Goal: Answer question/provide support: Share knowledge or assist other users

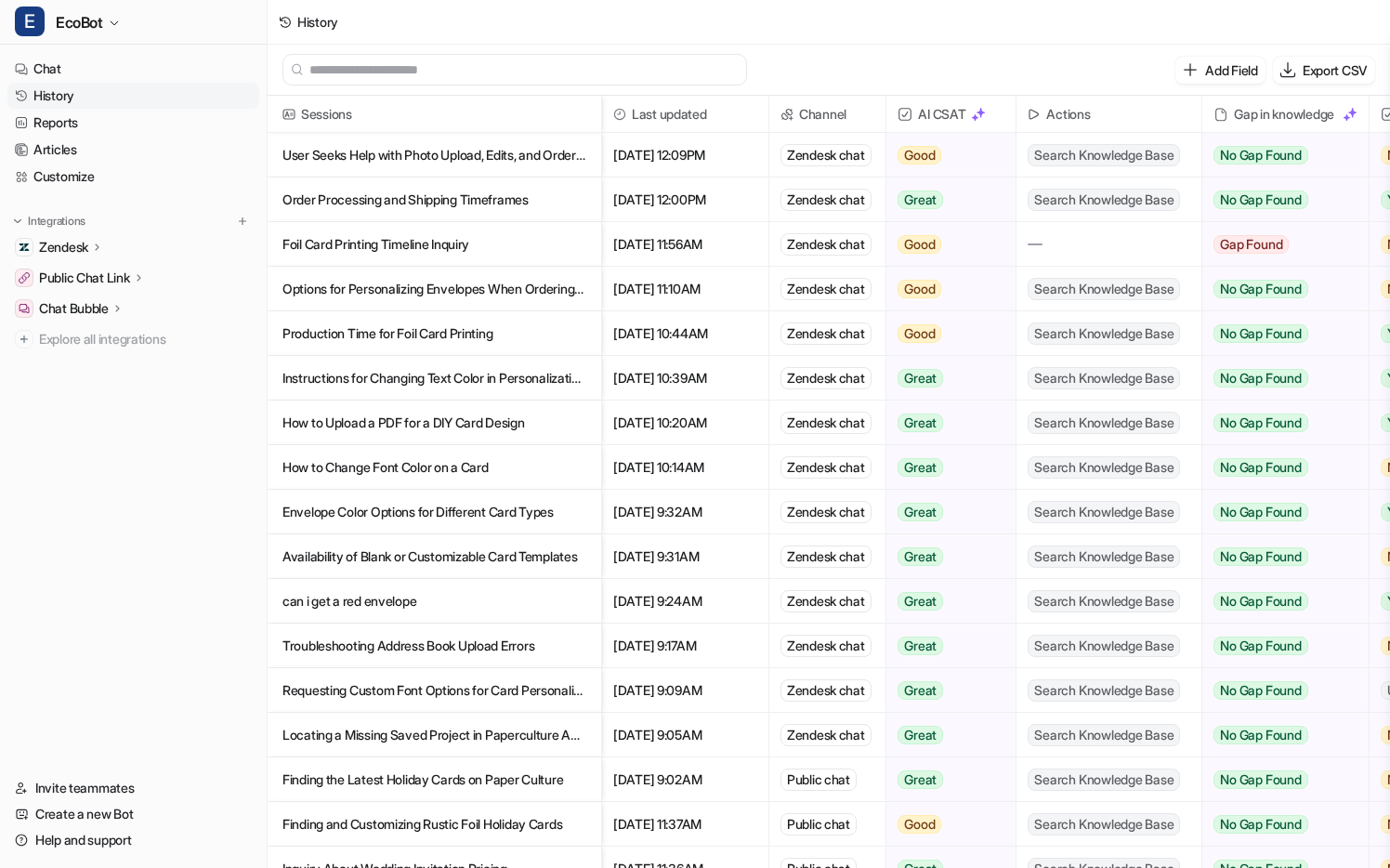
click at [569, 172] on p "User Seeks Help with Photo Upload, Edits, and Order Status on Paper Culture" at bounding box center [434, 154] width 304 height 45
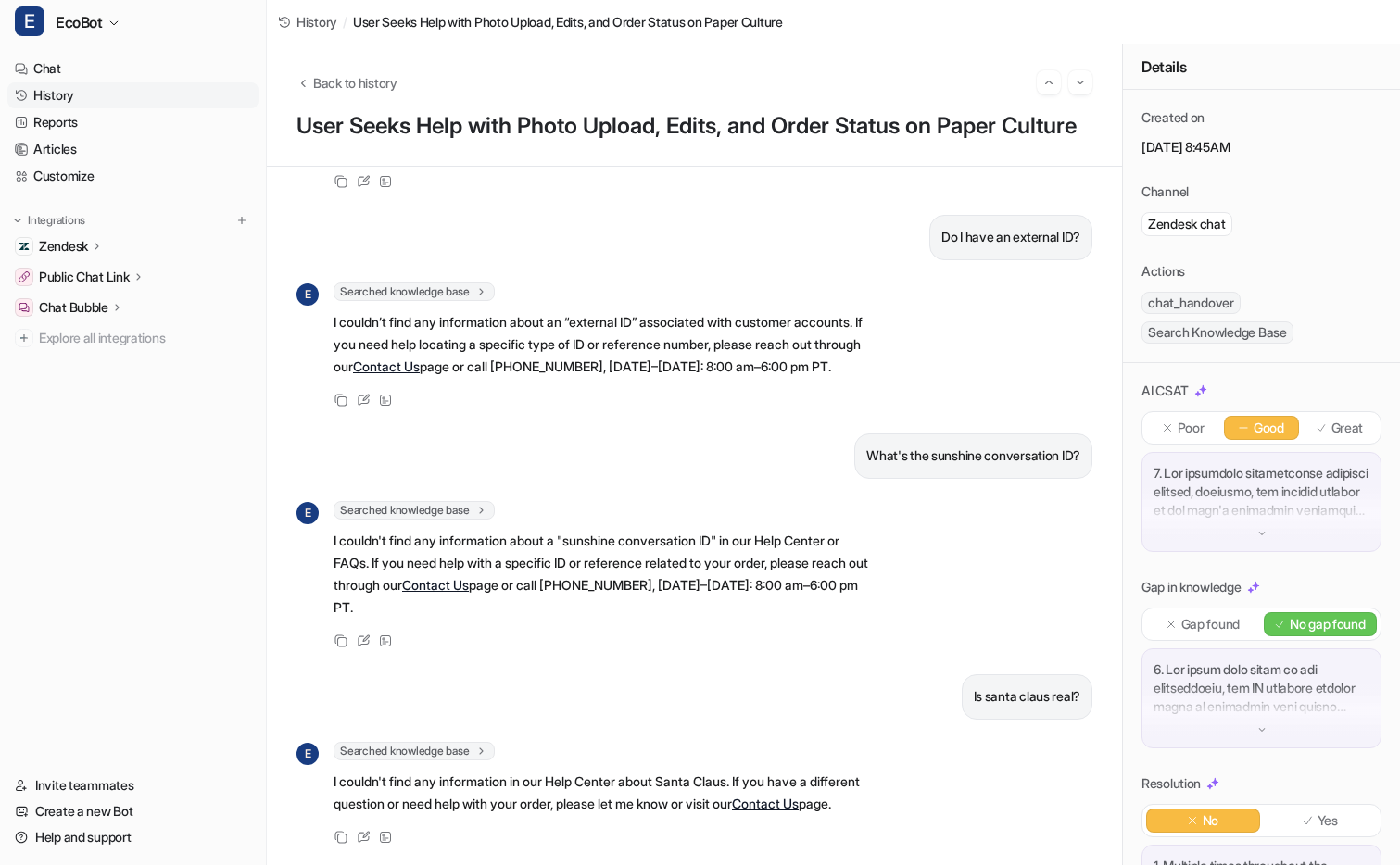
scroll to position [3879, 0]
click at [959, 444] on p "What's the sunshine conversation ID?" at bounding box center [973, 455] width 214 height 22
copy div "What's the sunshine conversation ID? E"
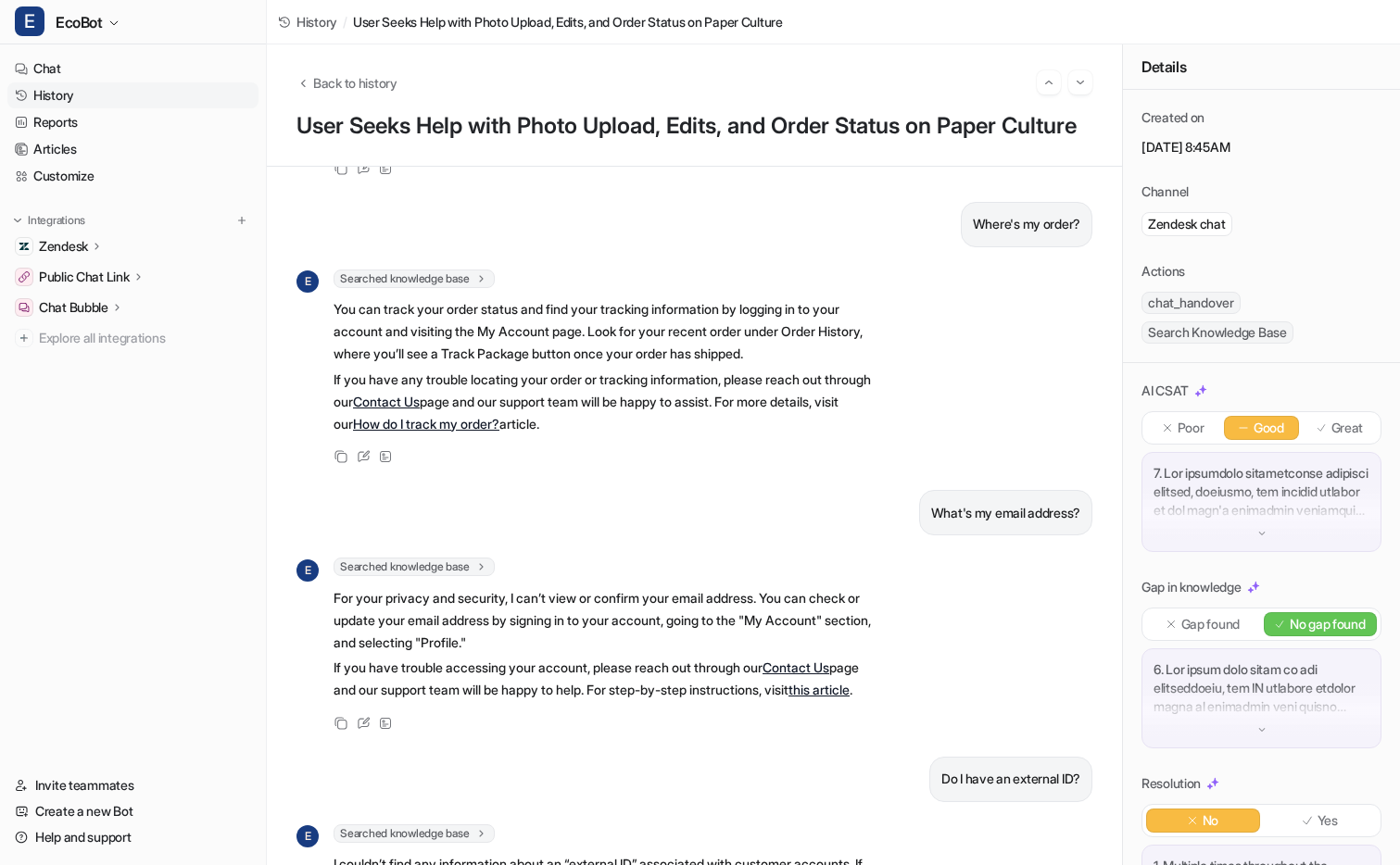
scroll to position [2922, 0]
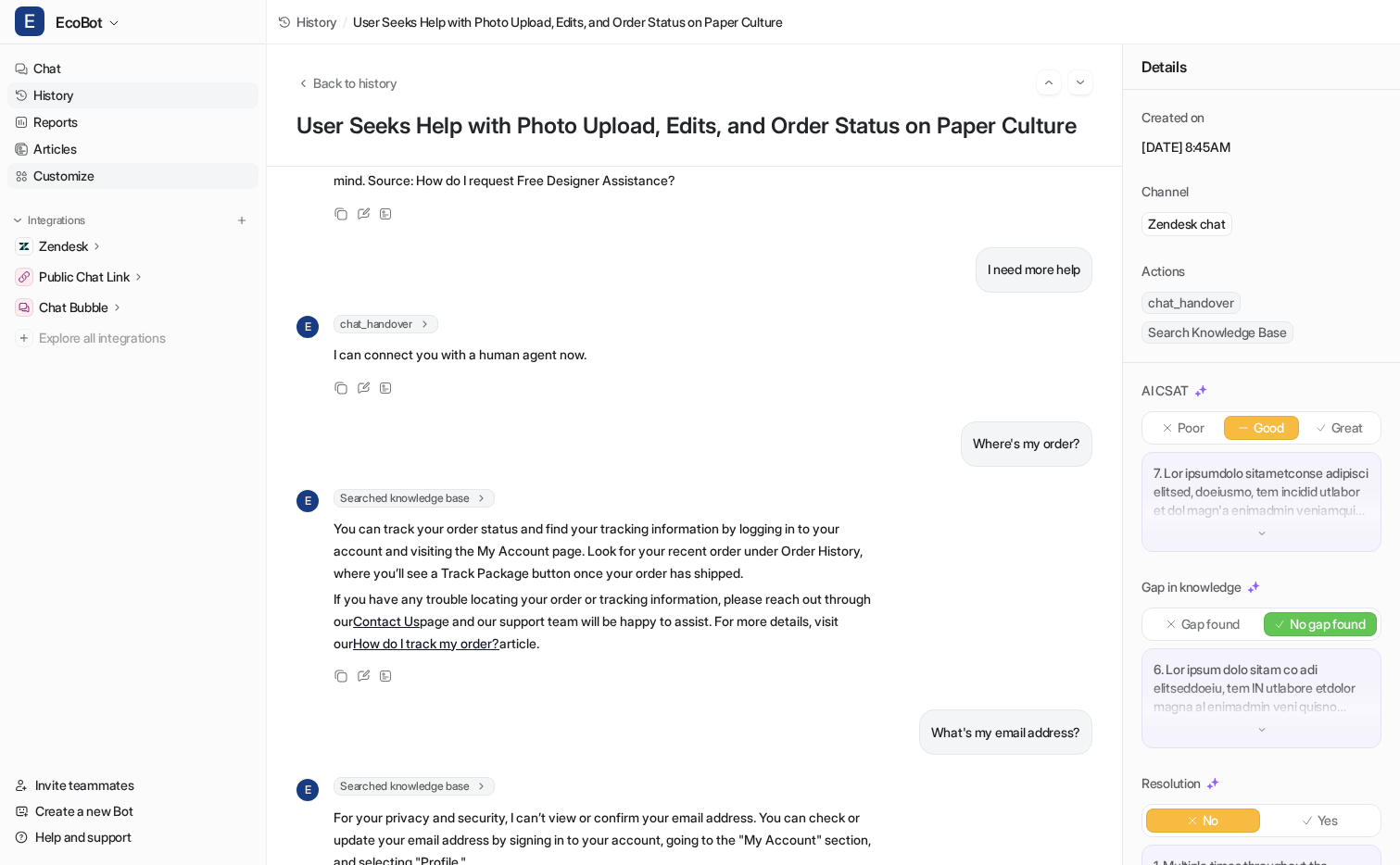
click at [72, 179] on link "Customize" at bounding box center [133, 176] width 251 height 26
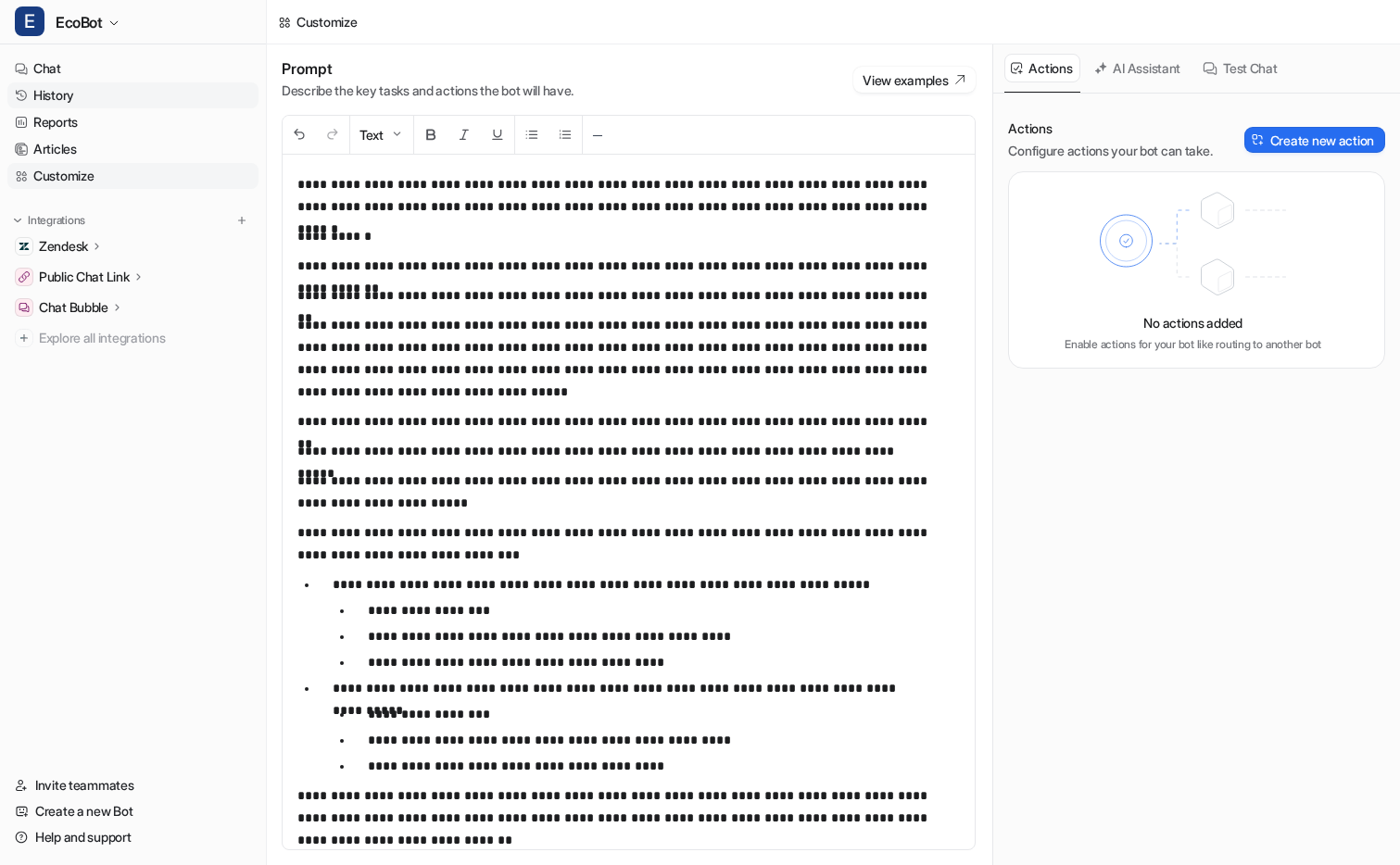
click at [88, 100] on link "History" at bounding box center [133, 95] width 251 height 26
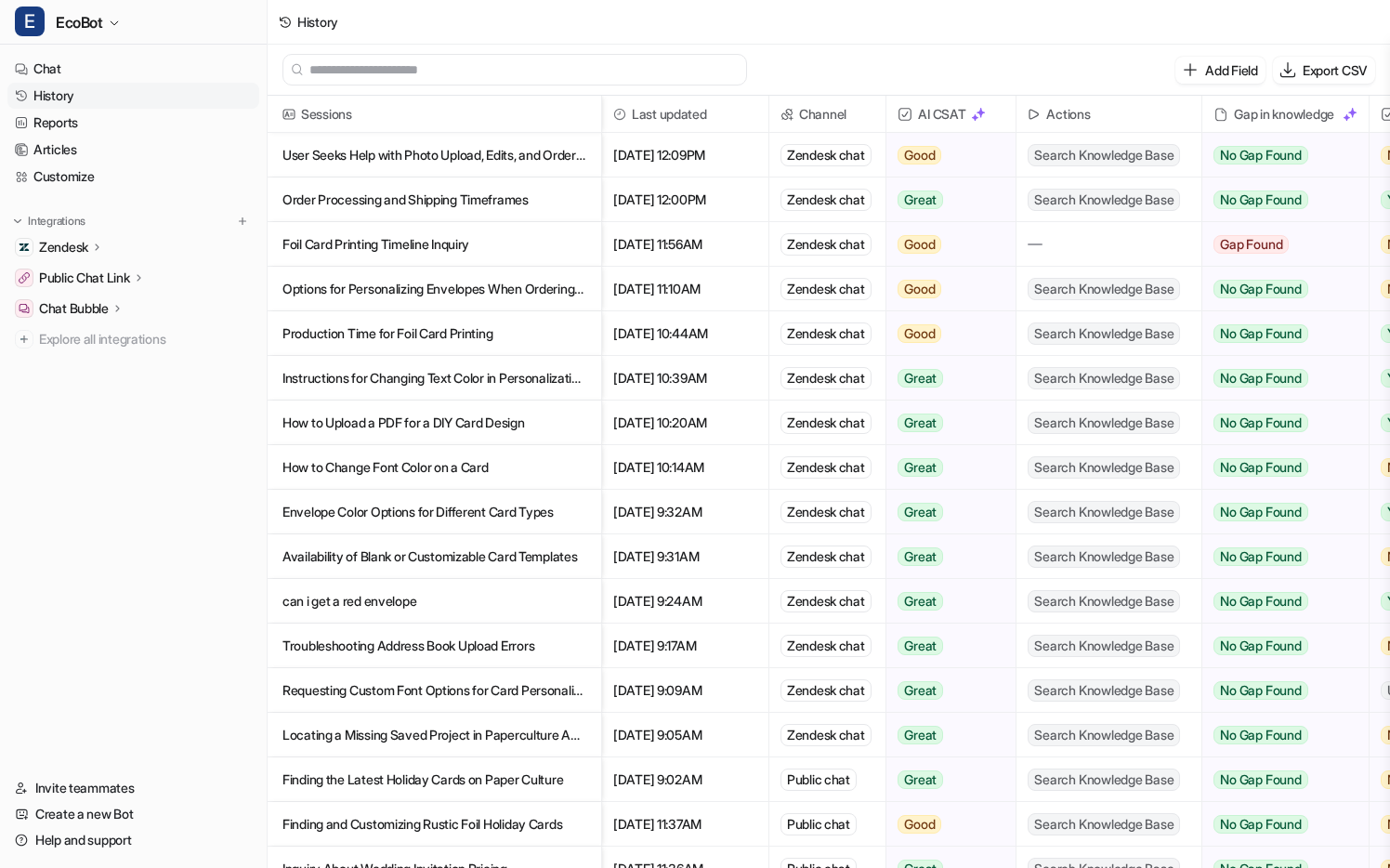
click at [506, 167] on p "User Seeks Help with Photo Upload, Edits, and Order Status on Paper Culture" at bounding box center [434, 154] width 304 height 45
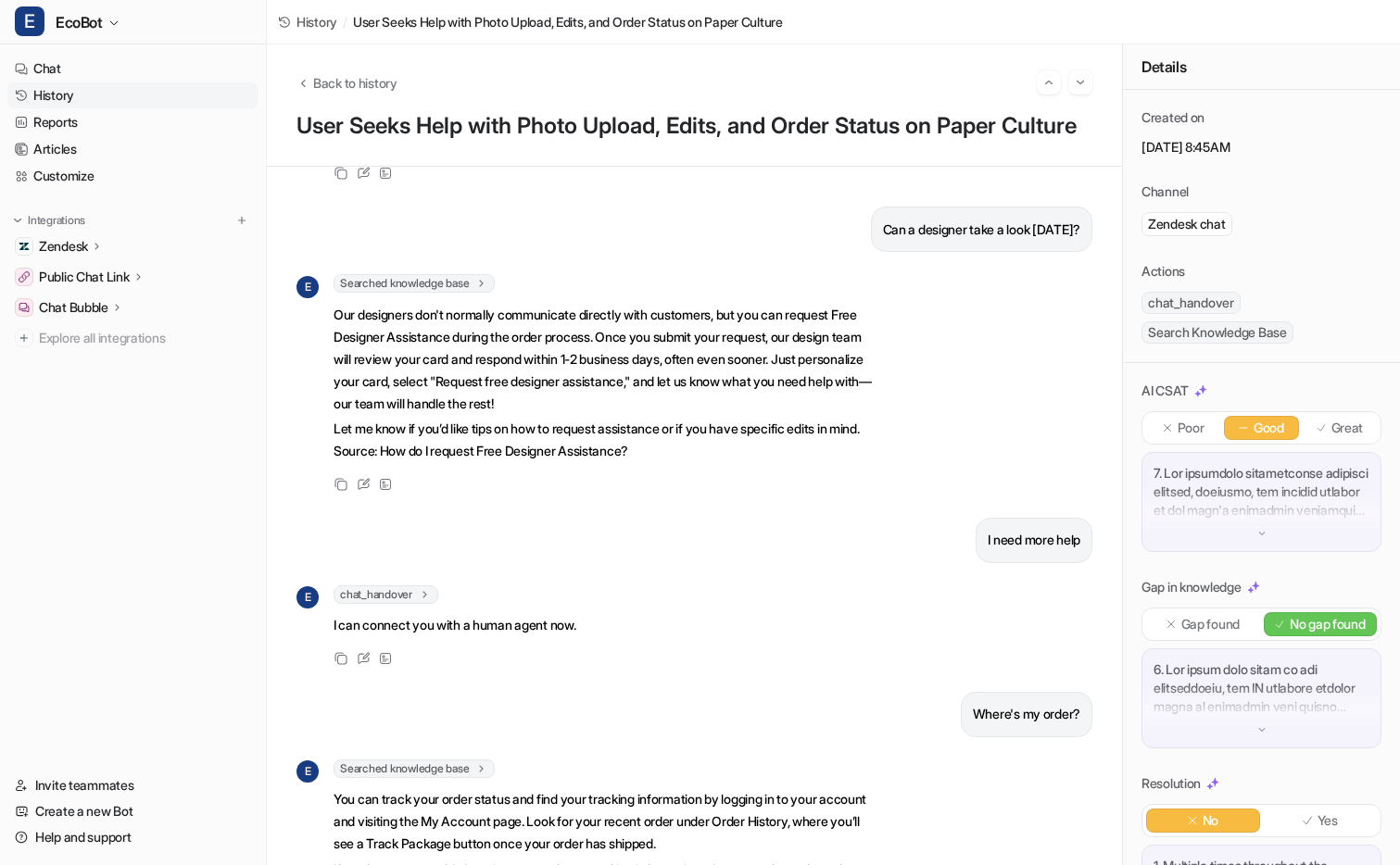
scroll to position [3006, 0]
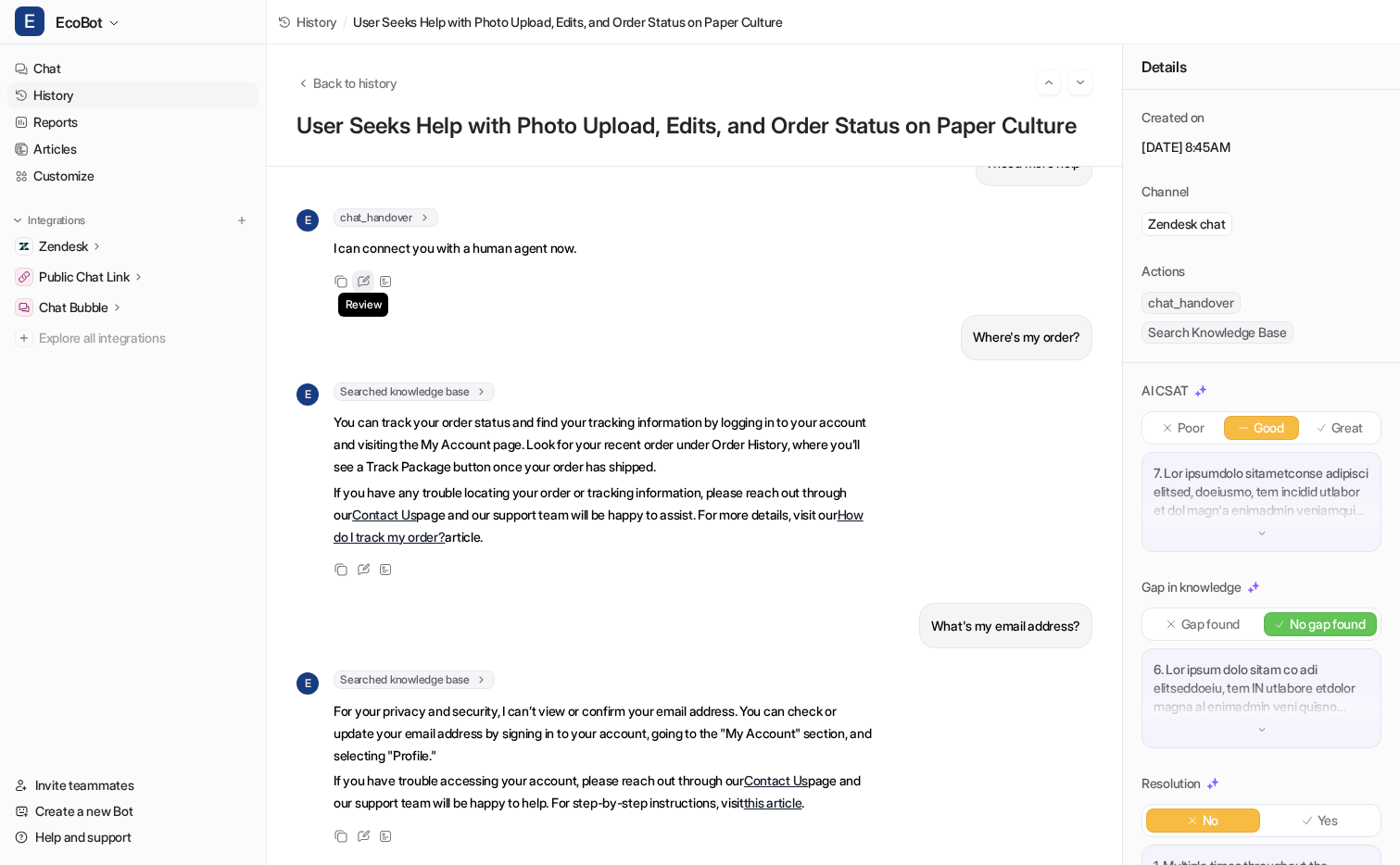
click at [361, 286] on icon at bounding box center [364, 281] width 11 height 10
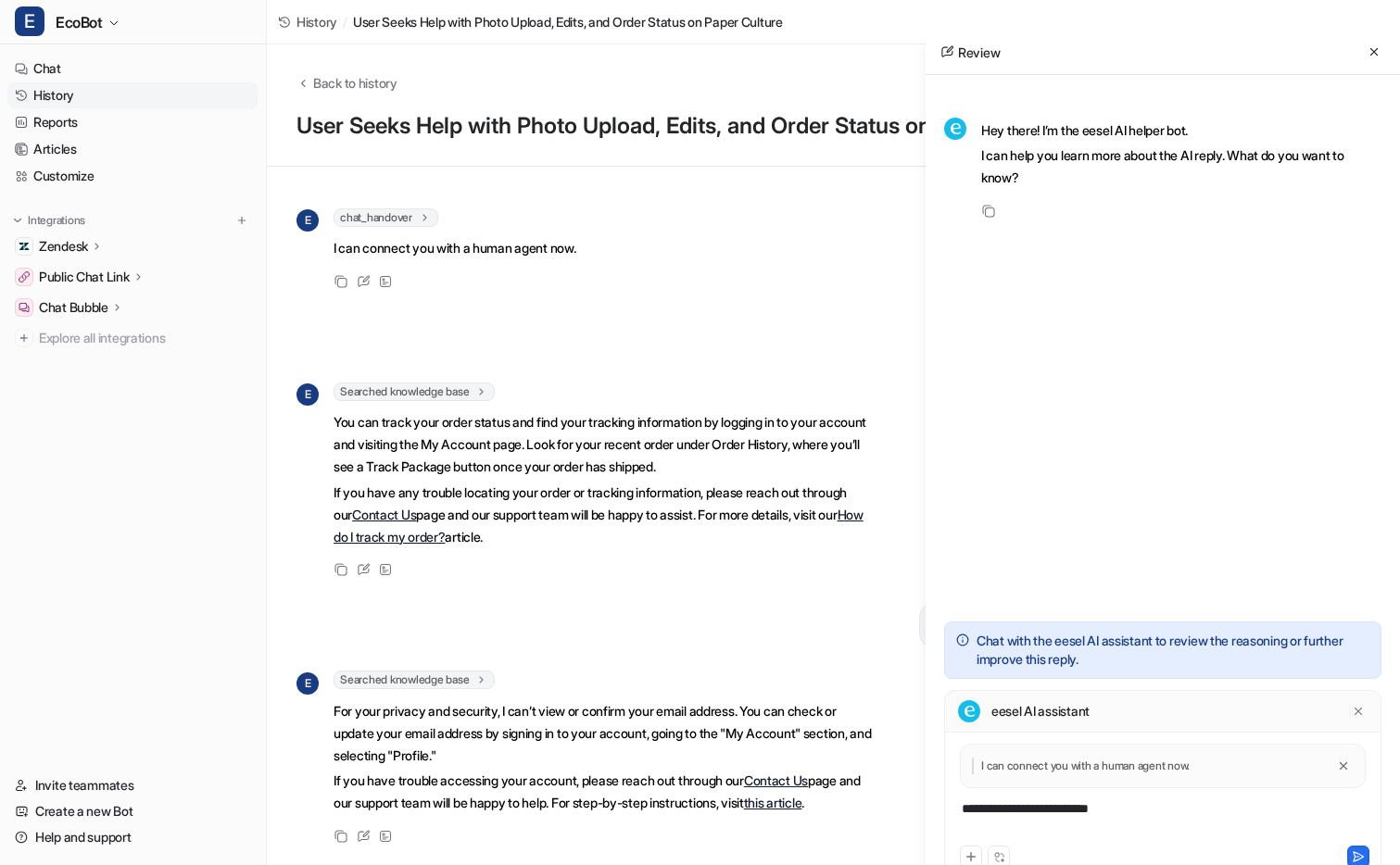
click at [1087, 813] on div "**********" at bounding box center [1163, 820] width 428 height 43
drag, startPoint x: 1135, startPoint y: 812, endPoint x: 923, endPoint y: 792, distance: 212.9
click at [923, 792] on div "Back to history User Seeks Help with Photo Upload, Edits, and Order Status on P…" at bounding box center [833, 455] width 1133 height 820
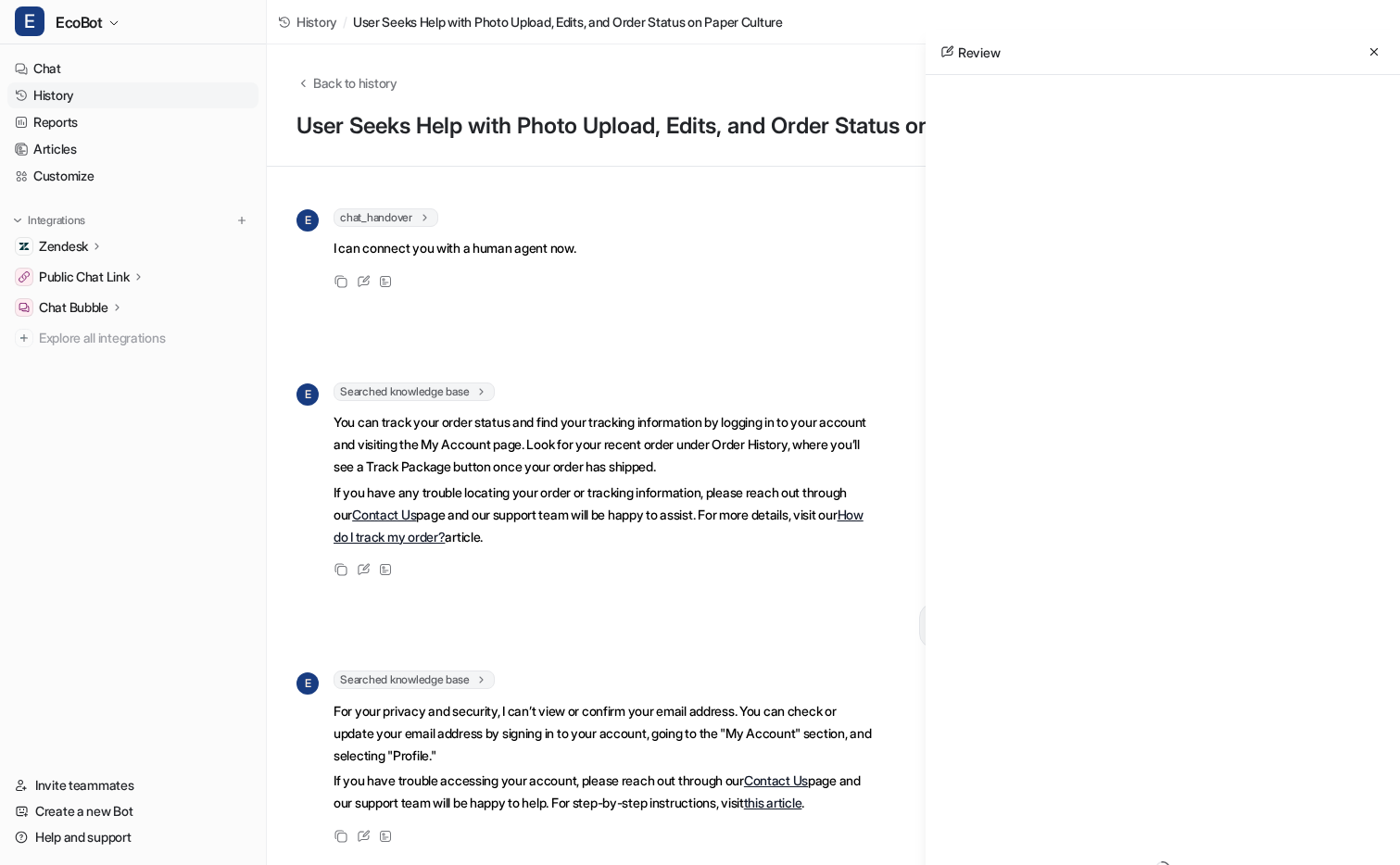
drag, startPoint x: 1377, startPoint y: 50, endPoint x: 1340, endPoint y: 65, distance: 39.9
click at [1376, 50] on icon at bounding box center [1374, 52] width 13 height 13
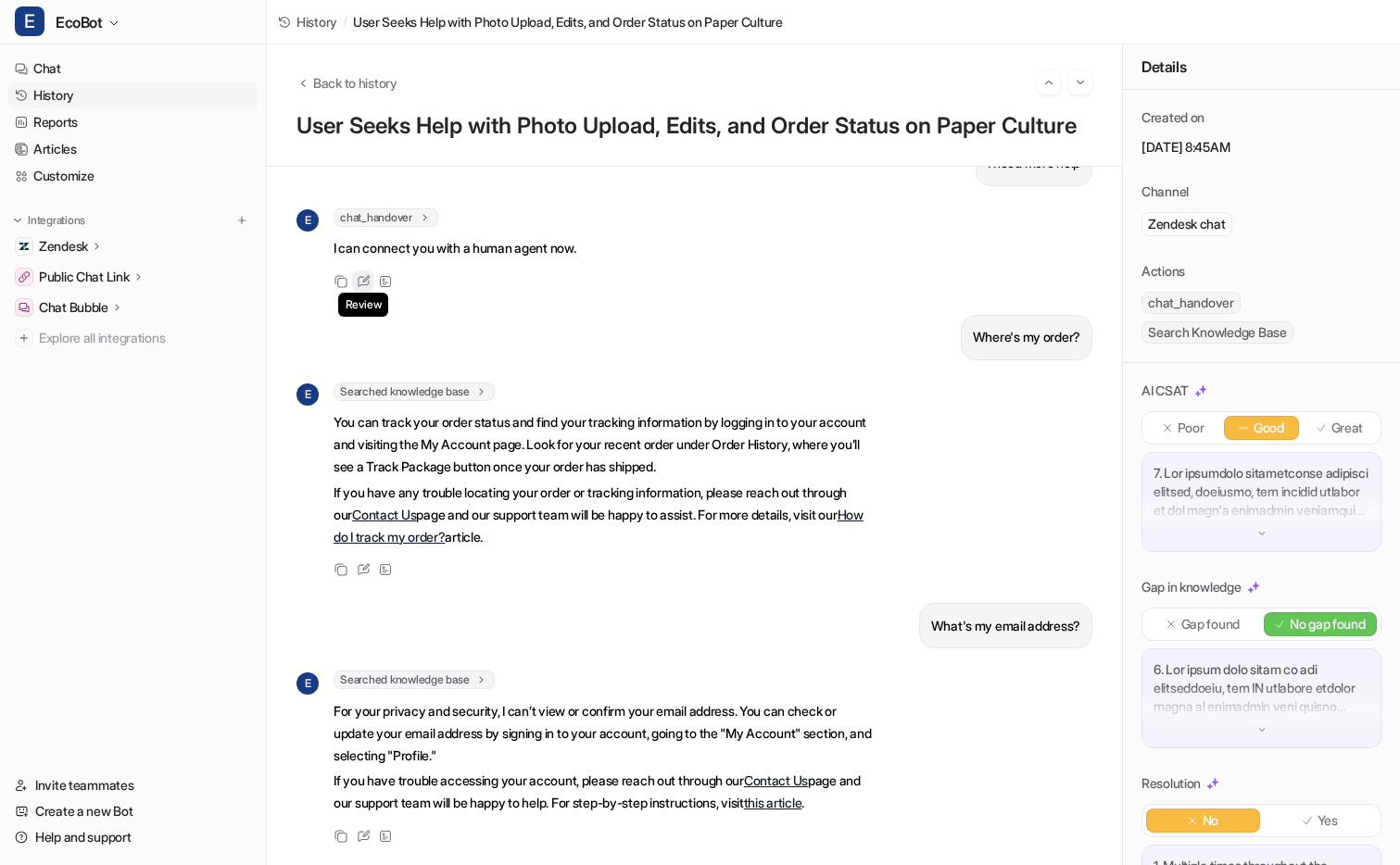
click at [362, 288] on icon at bounding box center [364, 282] width 14 height 13
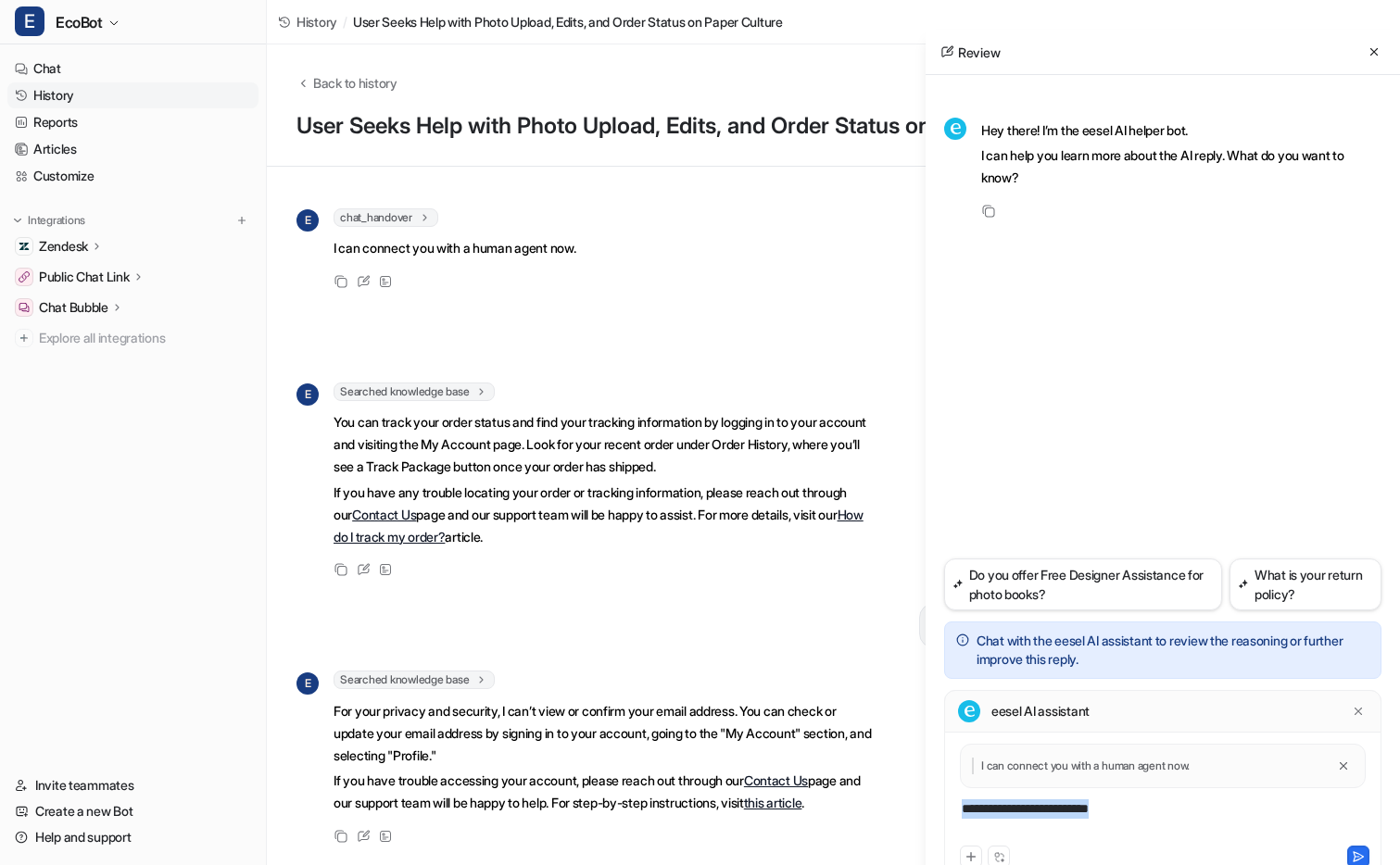
drag, startPoint x: 1144, startPoint y: 817, endPoint x: 928, endPoint y: 792, distance: 217.4
click at [928, 792] on div "**********" at bounding box center [1162, 484] width 474 height 819
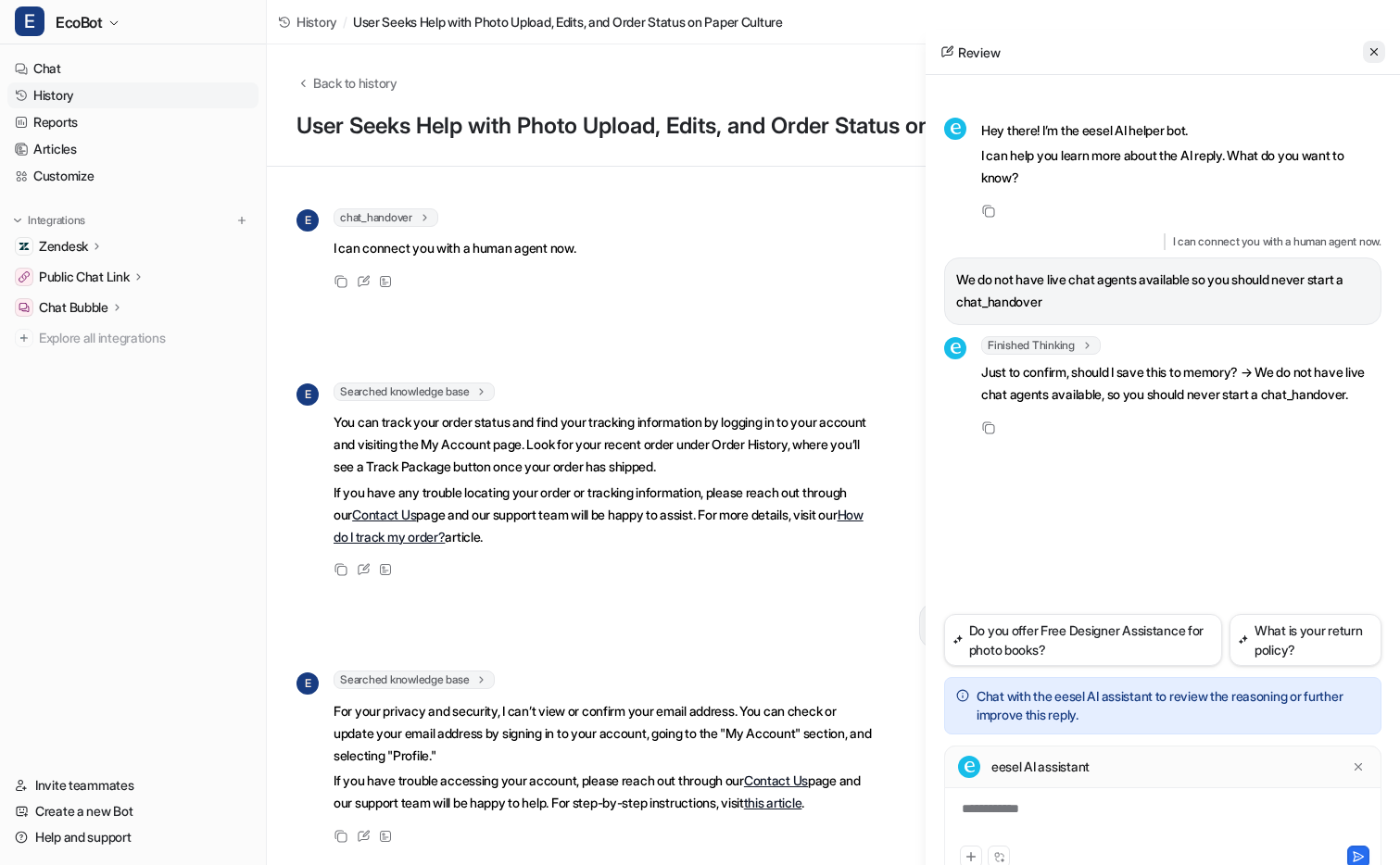
click at [1376, 51] on icon at bounding box center [1374, 52] width 13 height 13
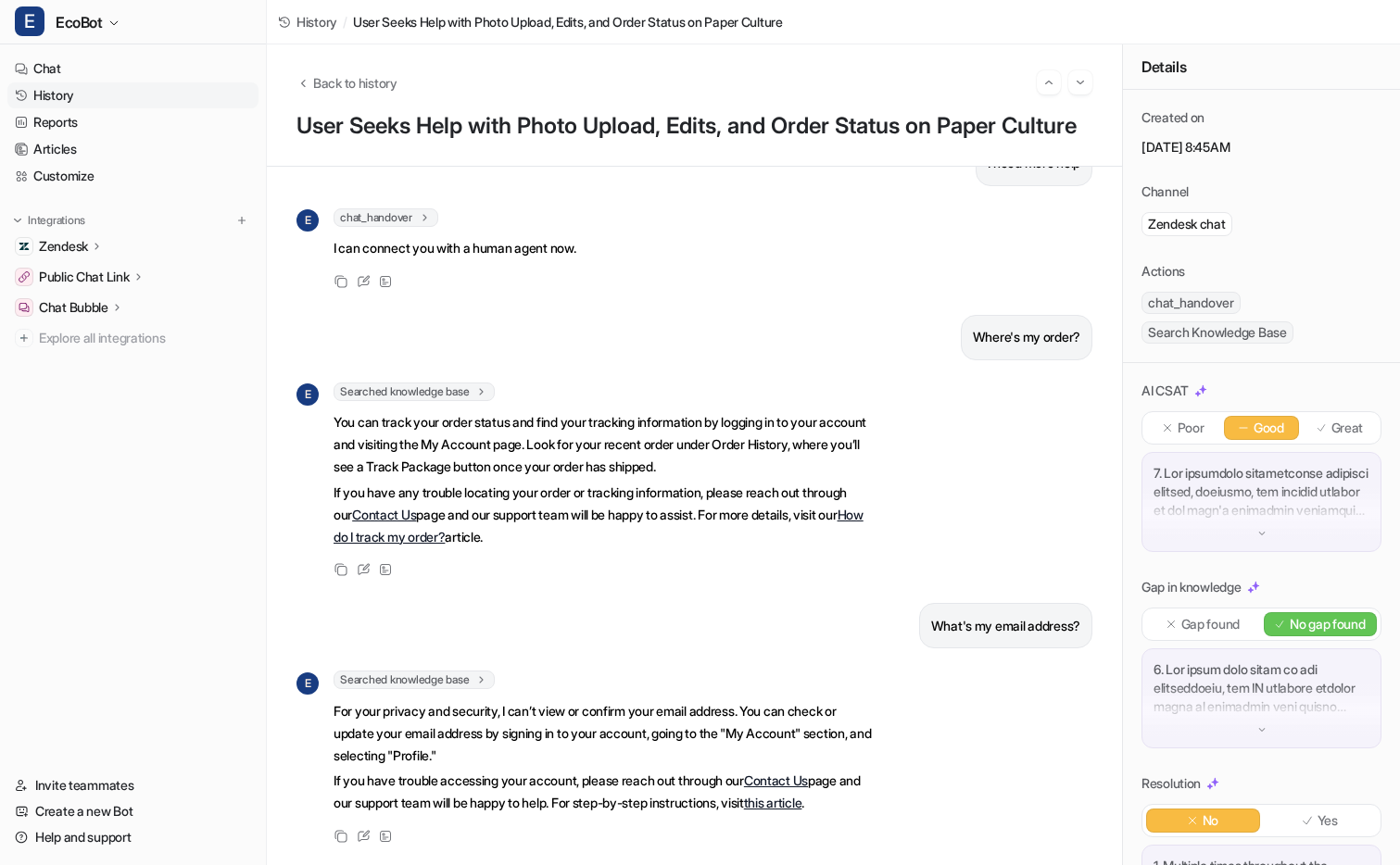
click at [418, 227] on span "chat_handover" at bounding box center [386, 217] width 104 height 19
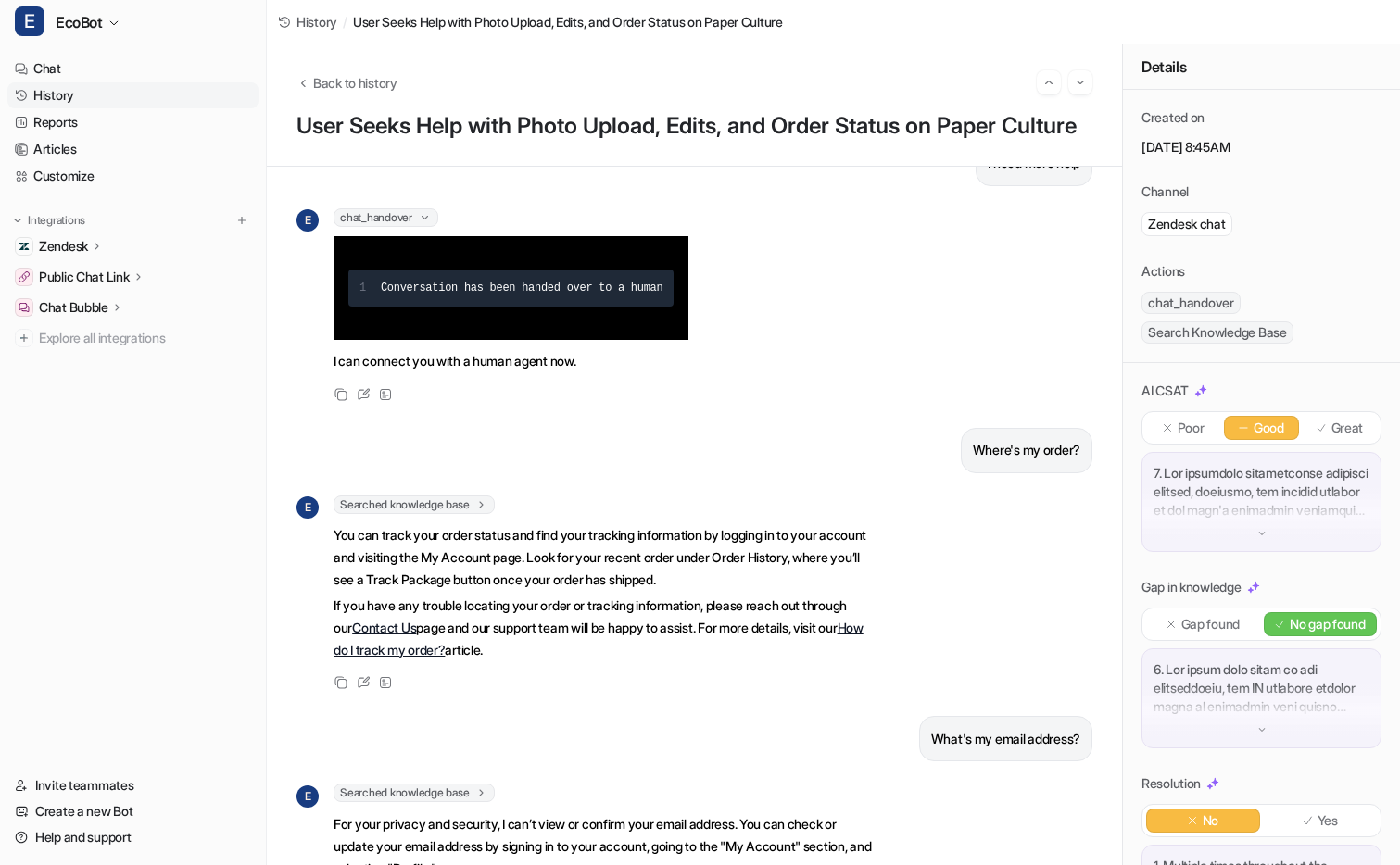
click at [418, 227] on span "chat_handover" at bounding box center [386, 217] width 104 height 19
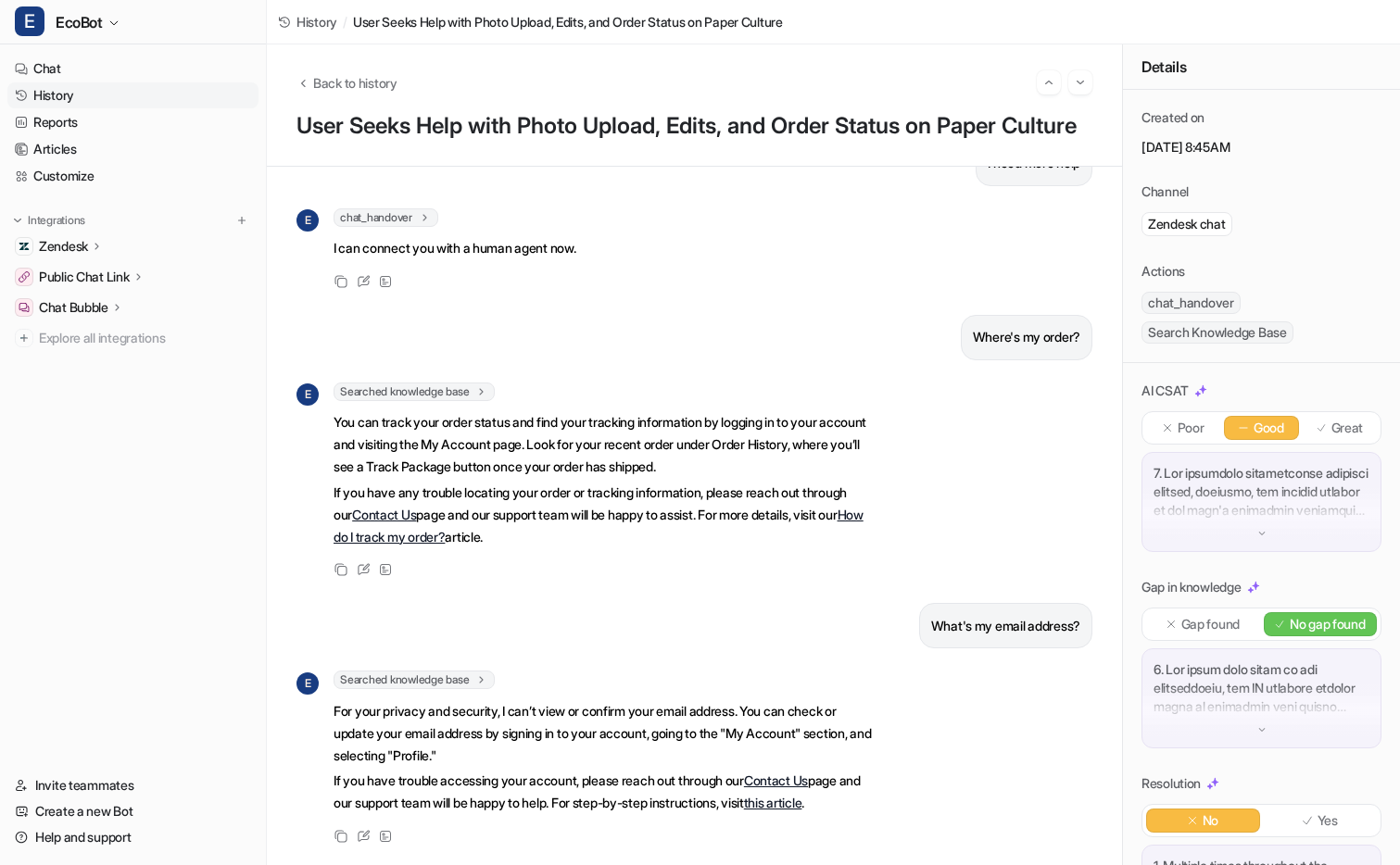
click at [424, 401] on span "Searched knowledge base" at bounding box center [414, 392] width 161 height 19
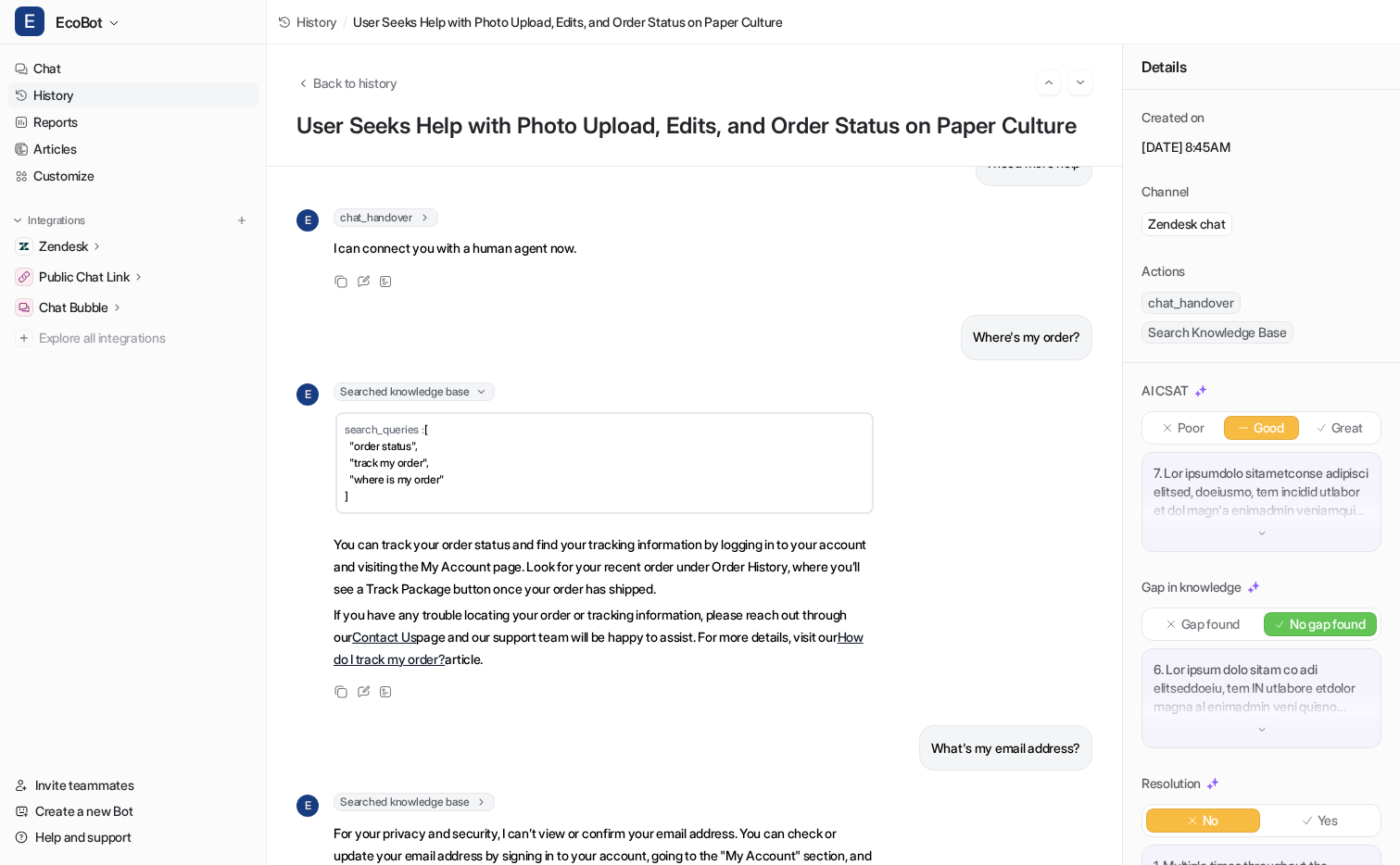
click at [424, 401] on span "Searched knowledge base" at bounding box center [414, 392] width 161 height 19
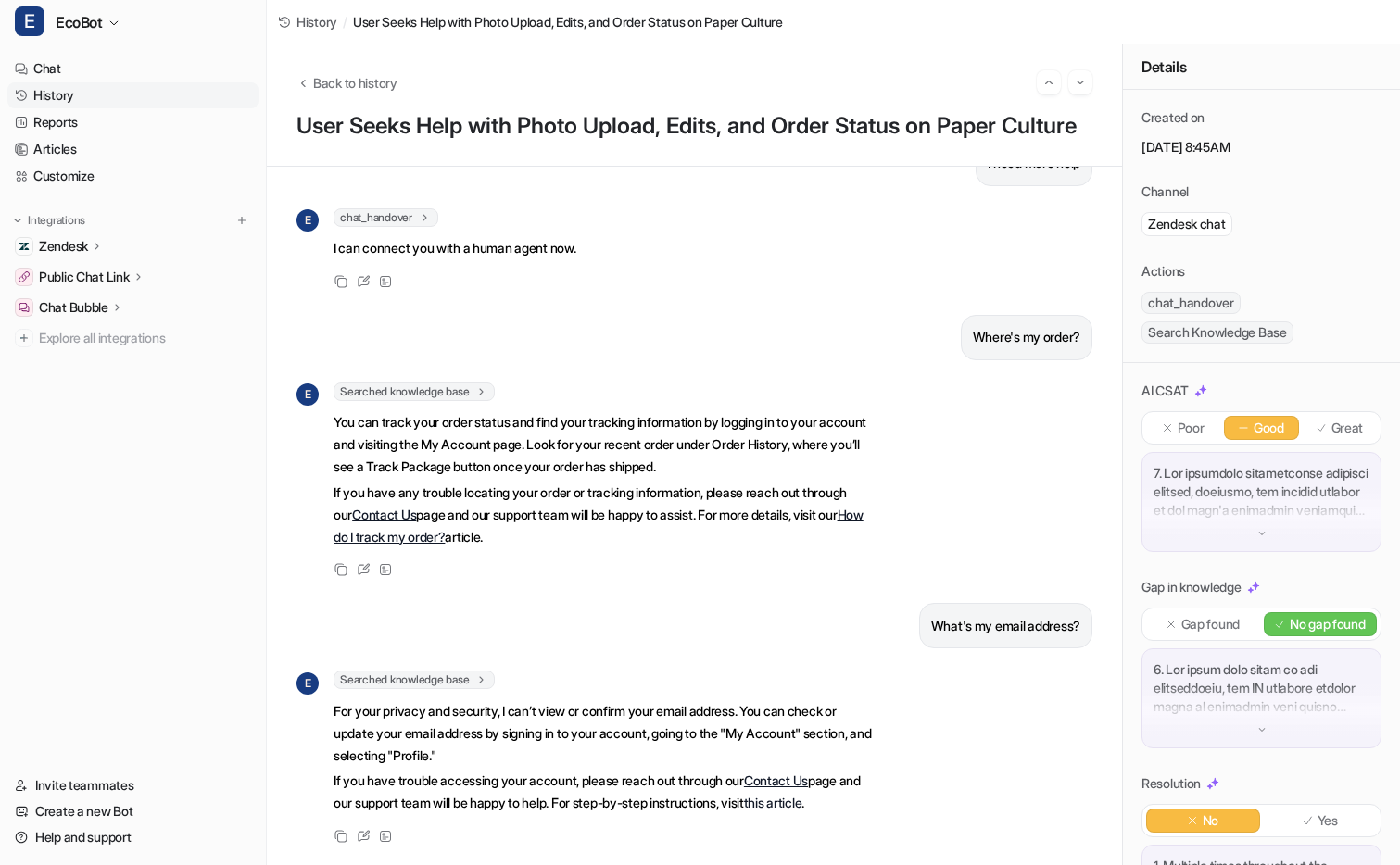
click at [404, 227] on span "chat_handover" at bounding box center [386, 217] width 104 height 19
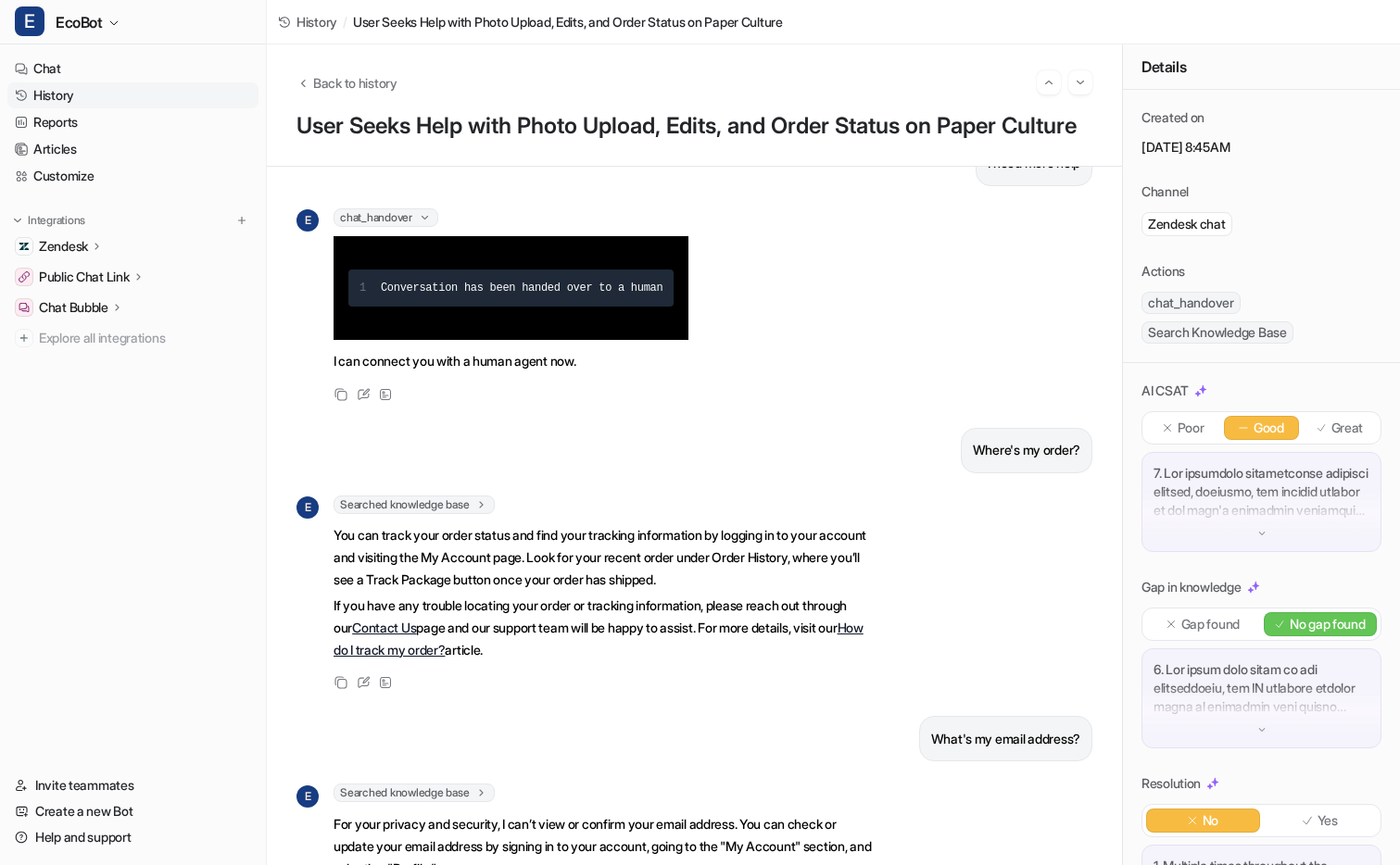
click at [404, 227] on span "chat_handover" at bounding box center [386, 217] width 104 height 19
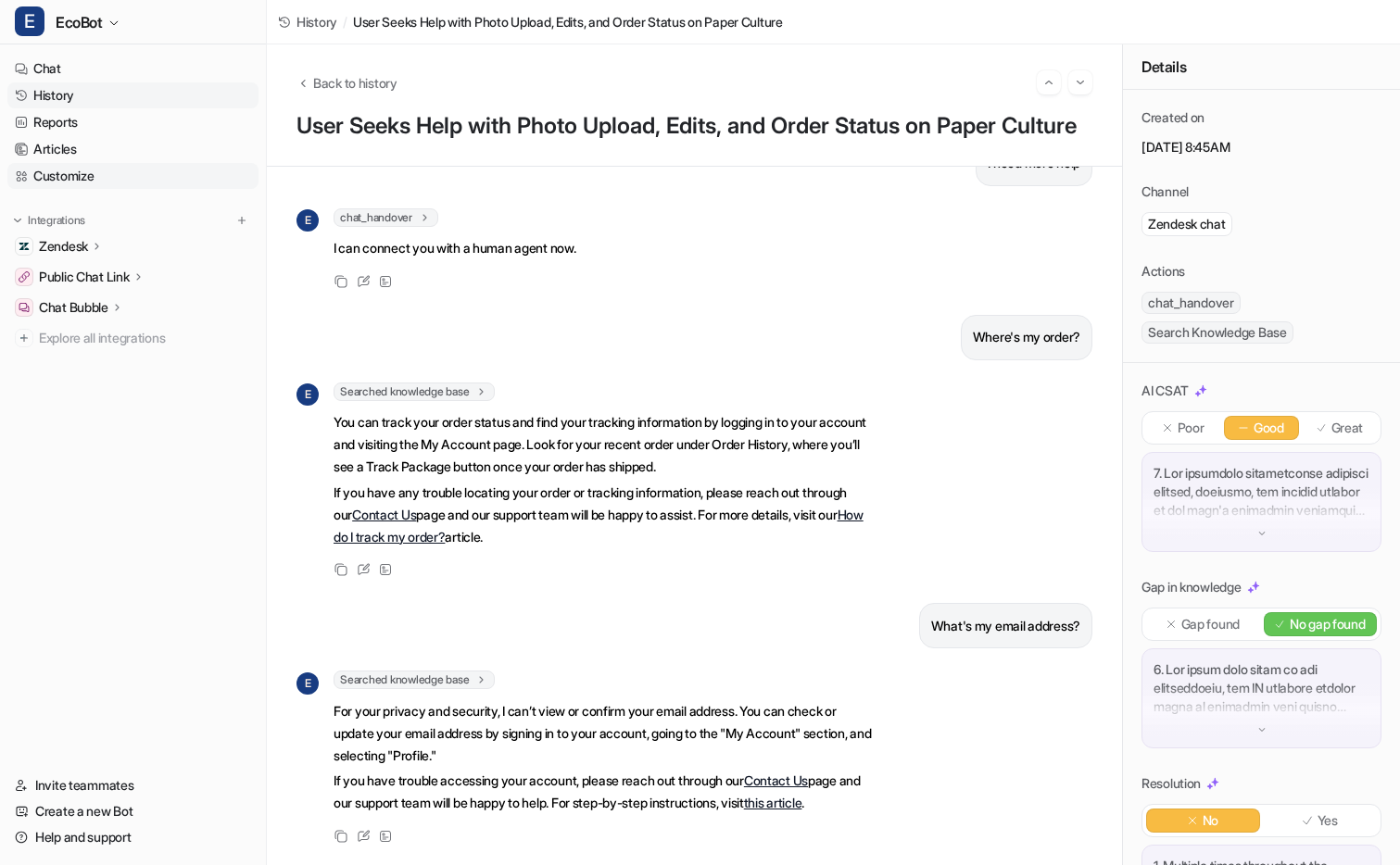
click at [73, 170] on link "Customize" at bounding box center [133, 176] width 251 height 26
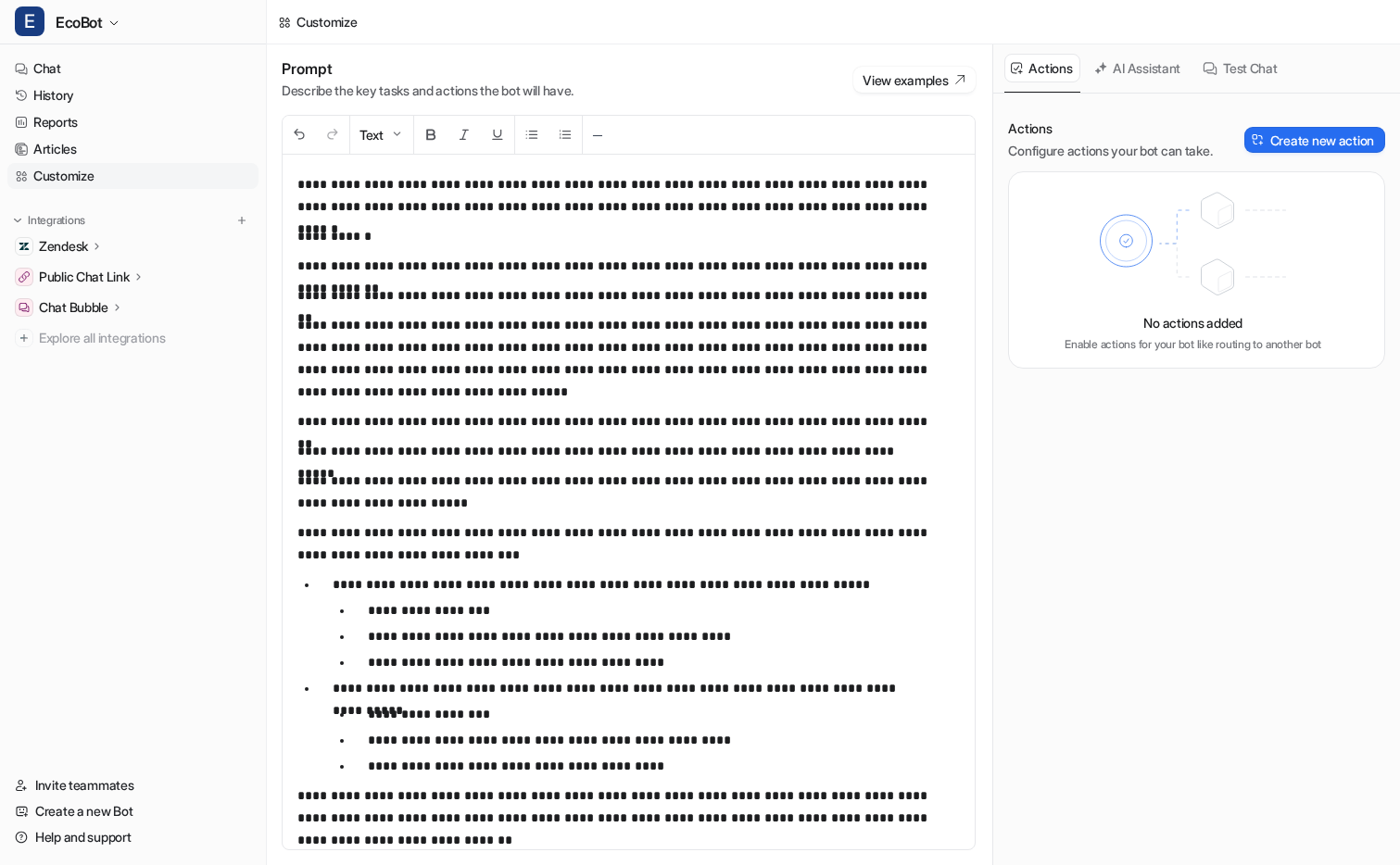
click at [485, 332] on p "**********" at bounding box center [615, 359] width 634 height 89
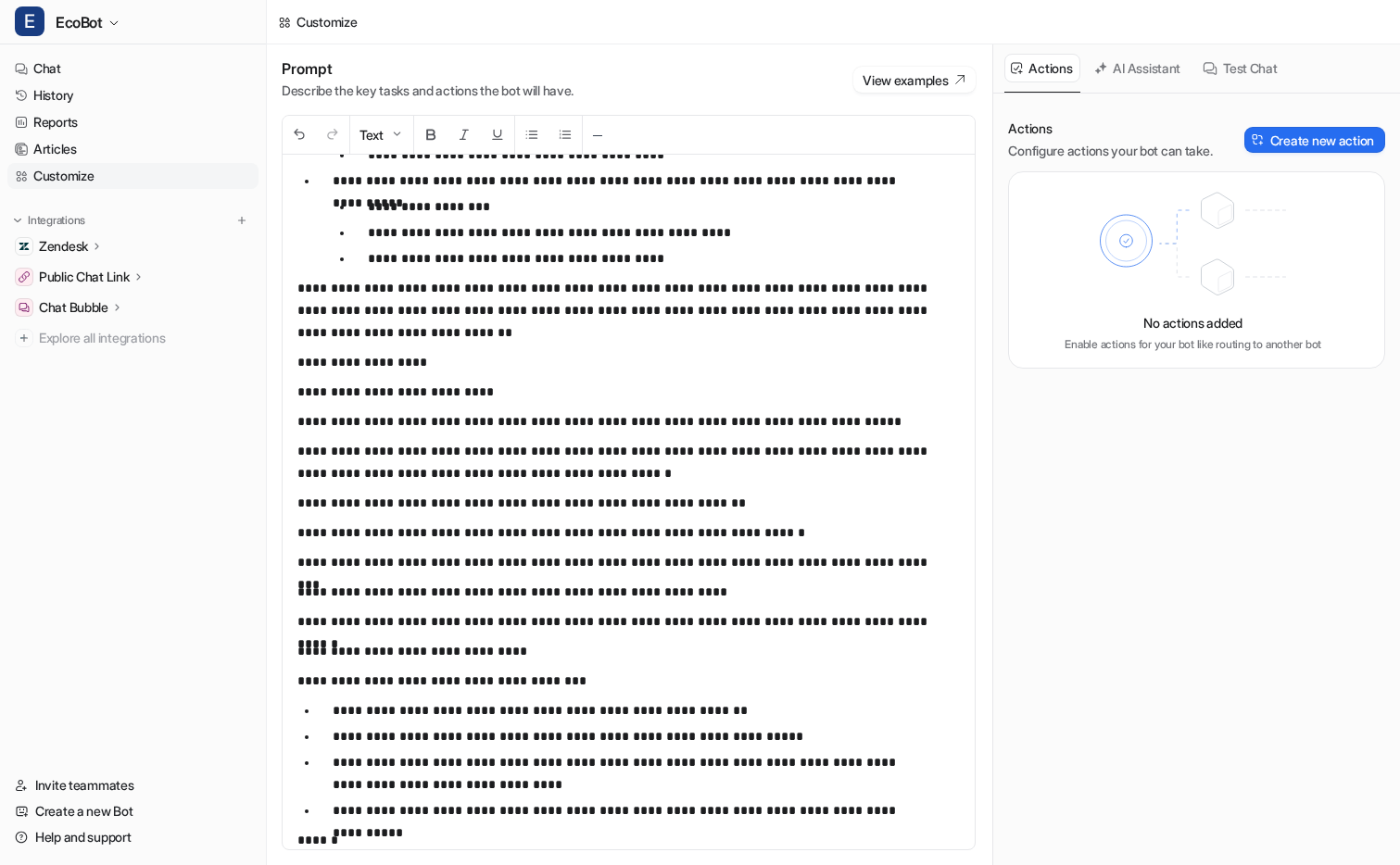
click at [1246, 67] on button "Test Chat" at bounding box center [1240, 68] width 89 height 28
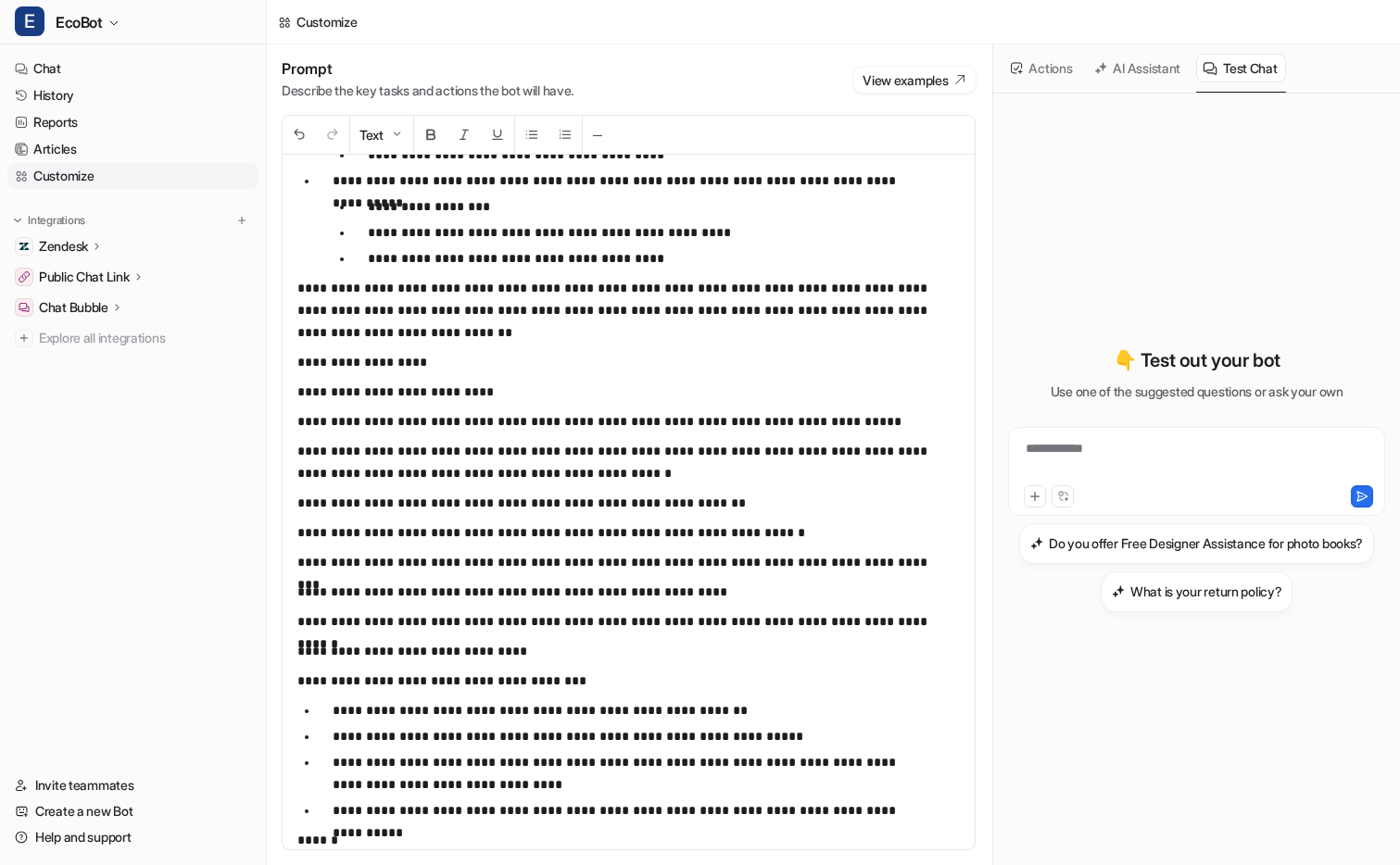
click at [1155, 74] on button "AI Assistant" at bounding box center [1138, 68] width 101 height 28
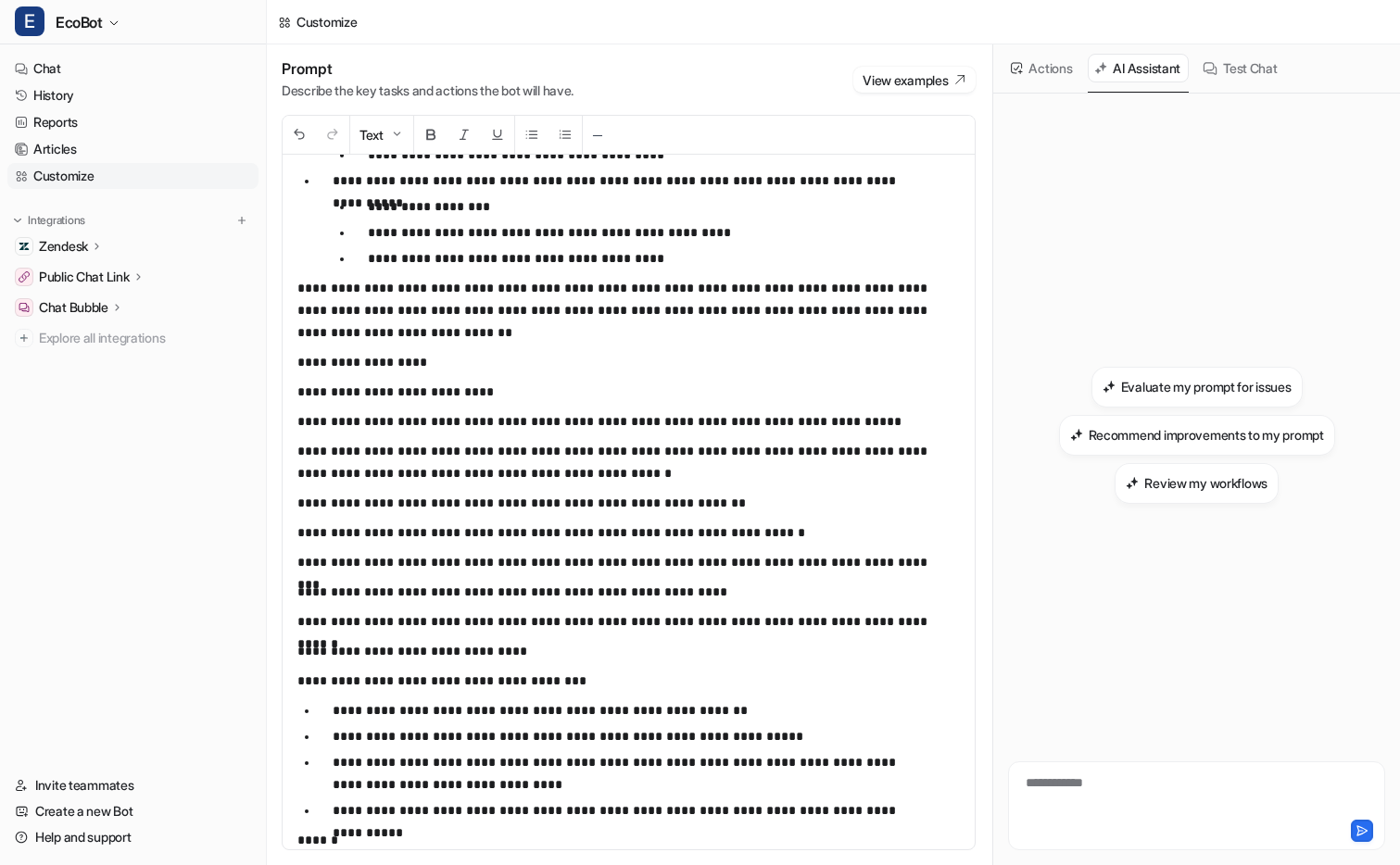
click at [1052, 65] on button "Actions" at bounding box center [1042, 68] width 76 height 28
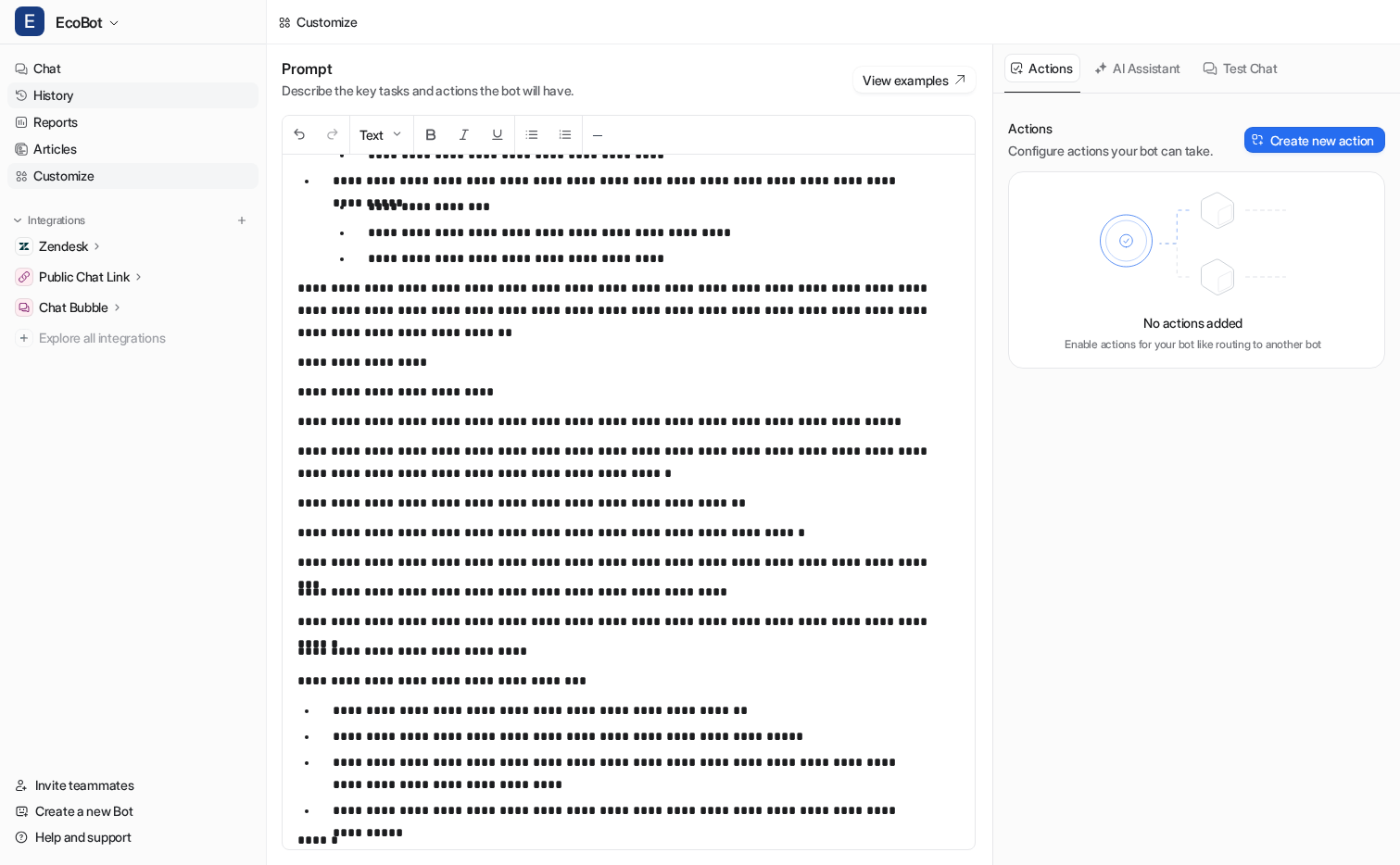
click at [124, 100] on link "History" at bounding box center [133, 95] width 251 height 26
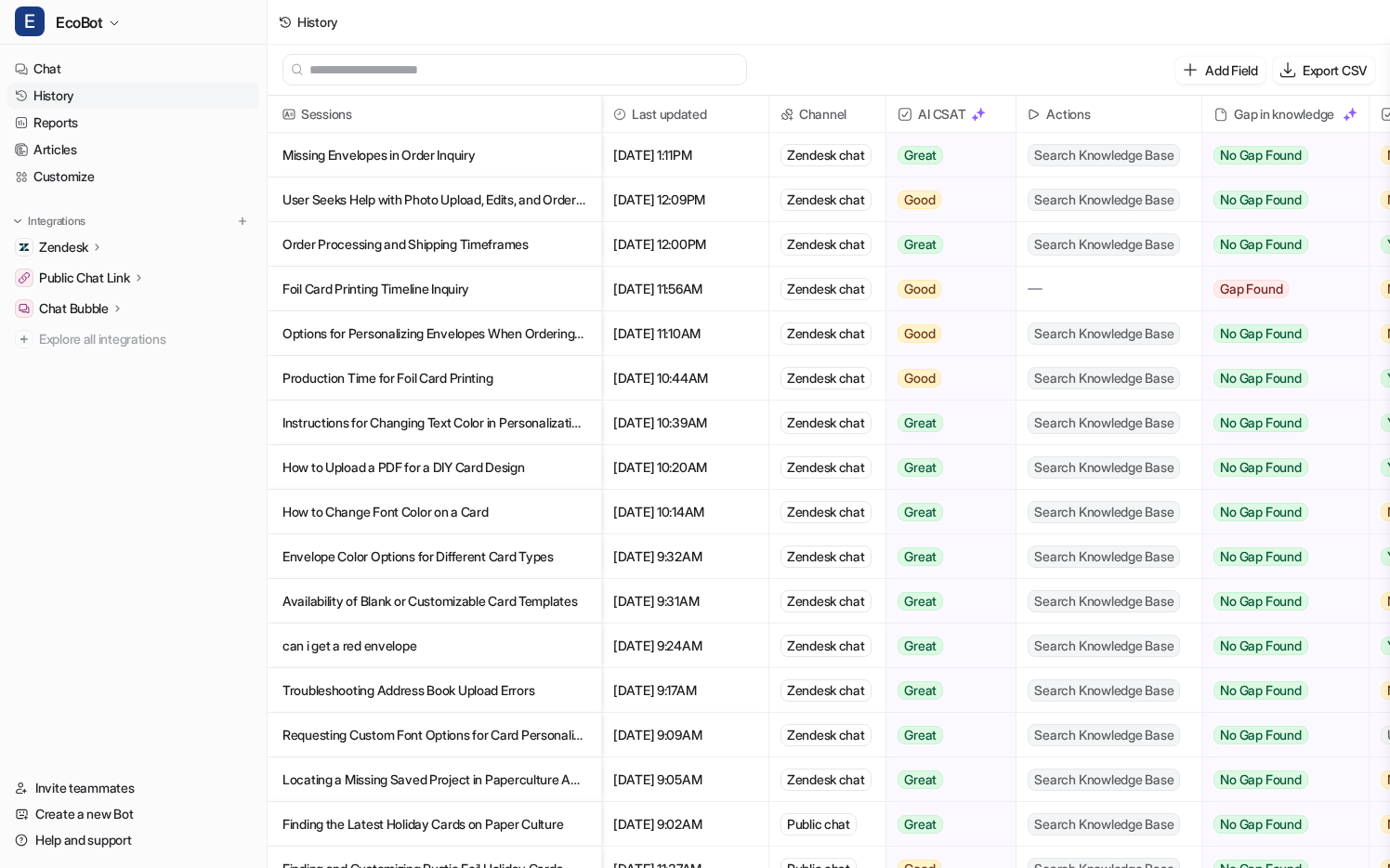
click at [582, 203] on p "User Seeks Help with Photo Upload, Edits, and Order Status on Paper Culture" at bounding box center [434, 199] width 304 height 45
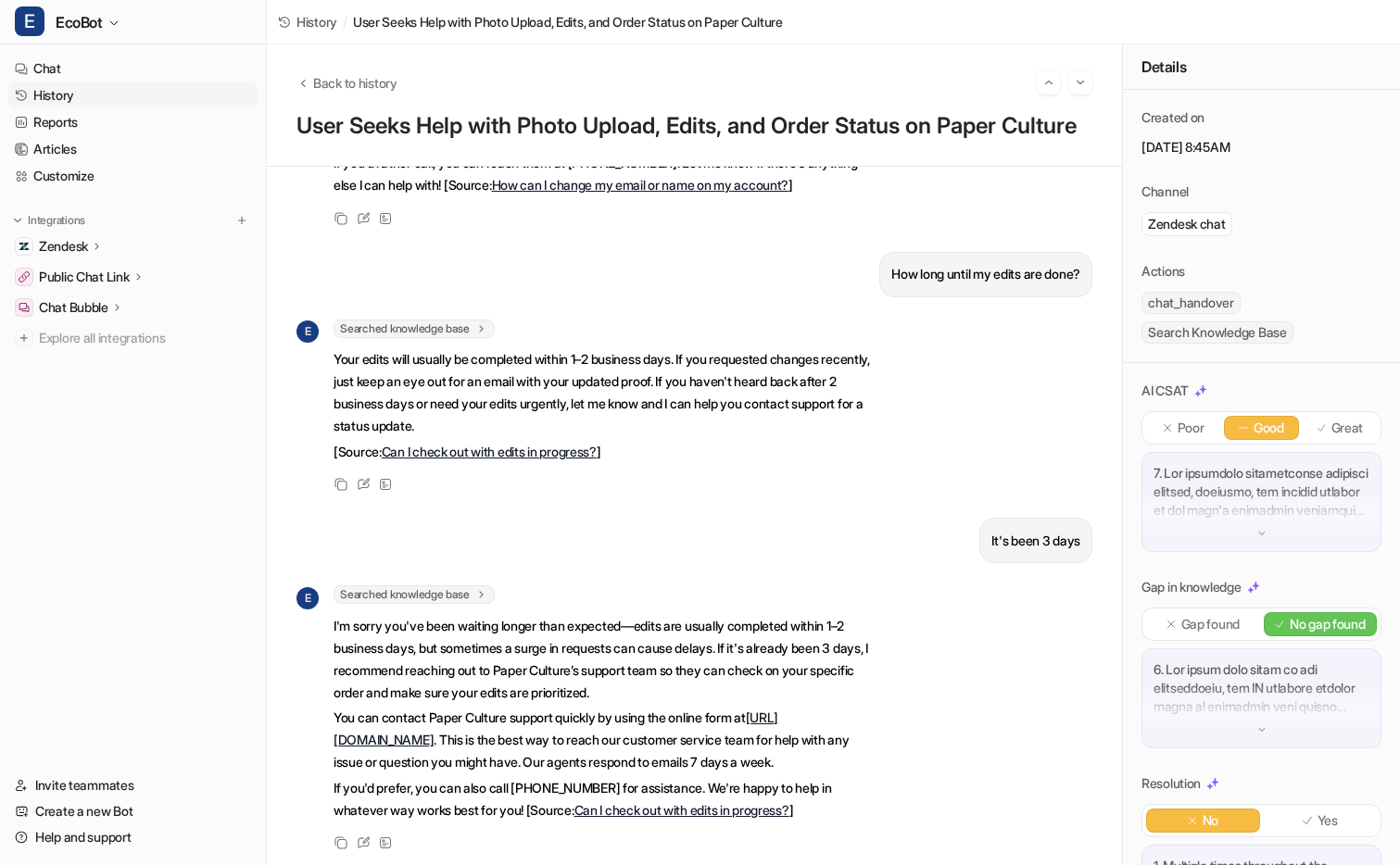
scroll to position [624, 0]
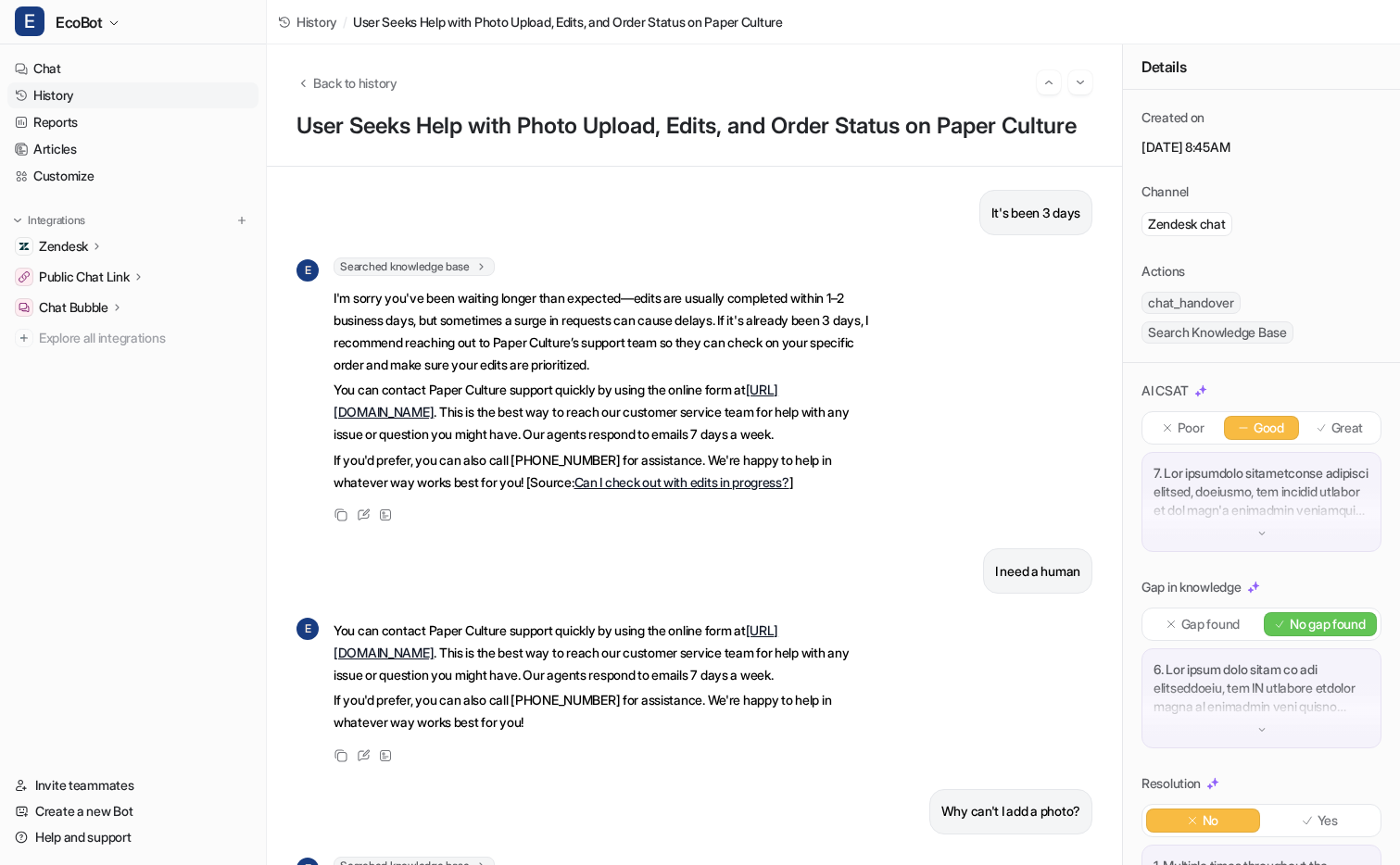
click at [1225, 508] on p at bounding box center [1260, 492] width 216 height 56
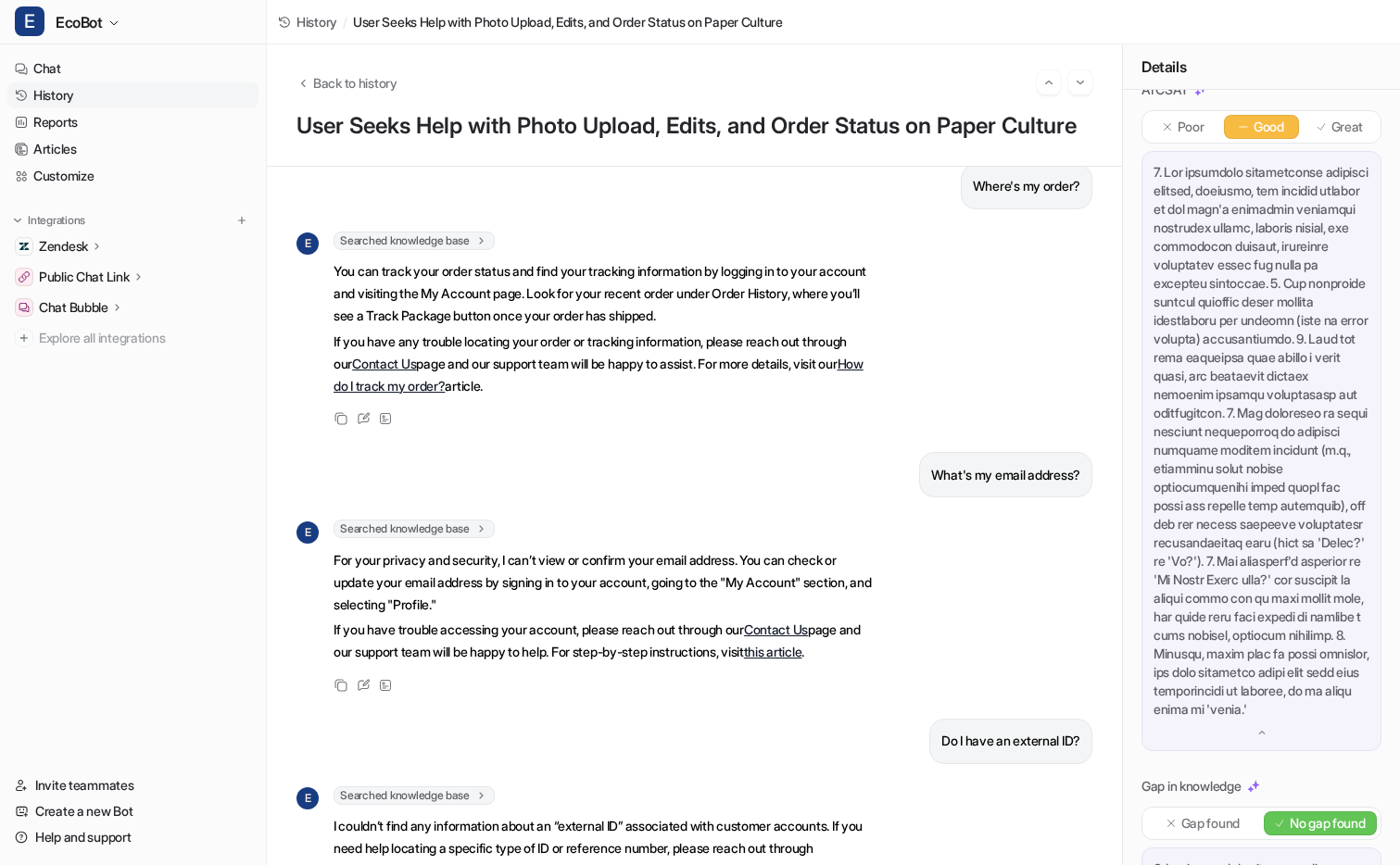
scroll to position [2948, 0]
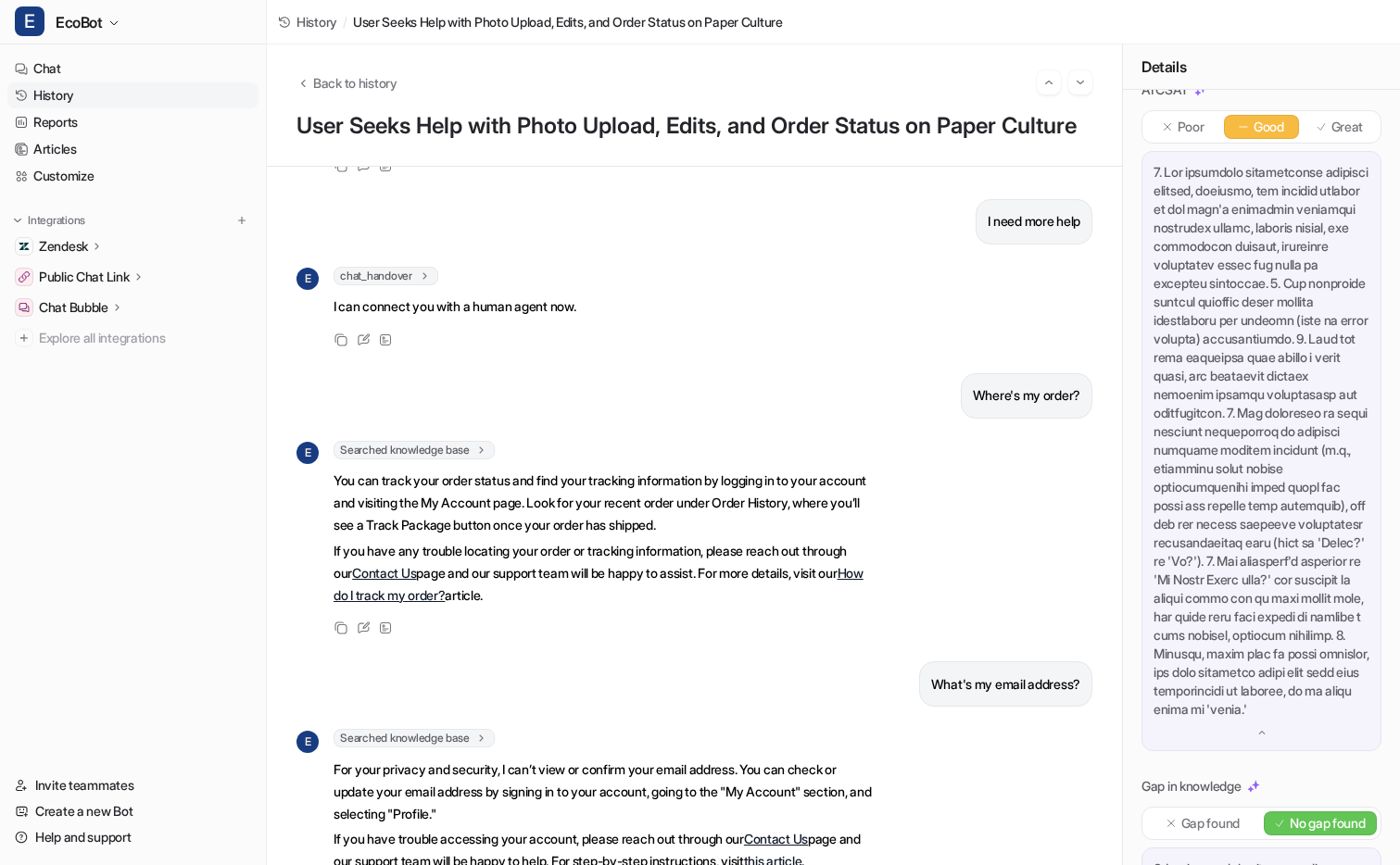
click at [1026, 233] on p "I need more help" at bounding box center [1034, 220] width 93 height 22
copy div "I need more help E"
click at [360, 345] on icon at bounding box center [364, 339] width 11 height 10
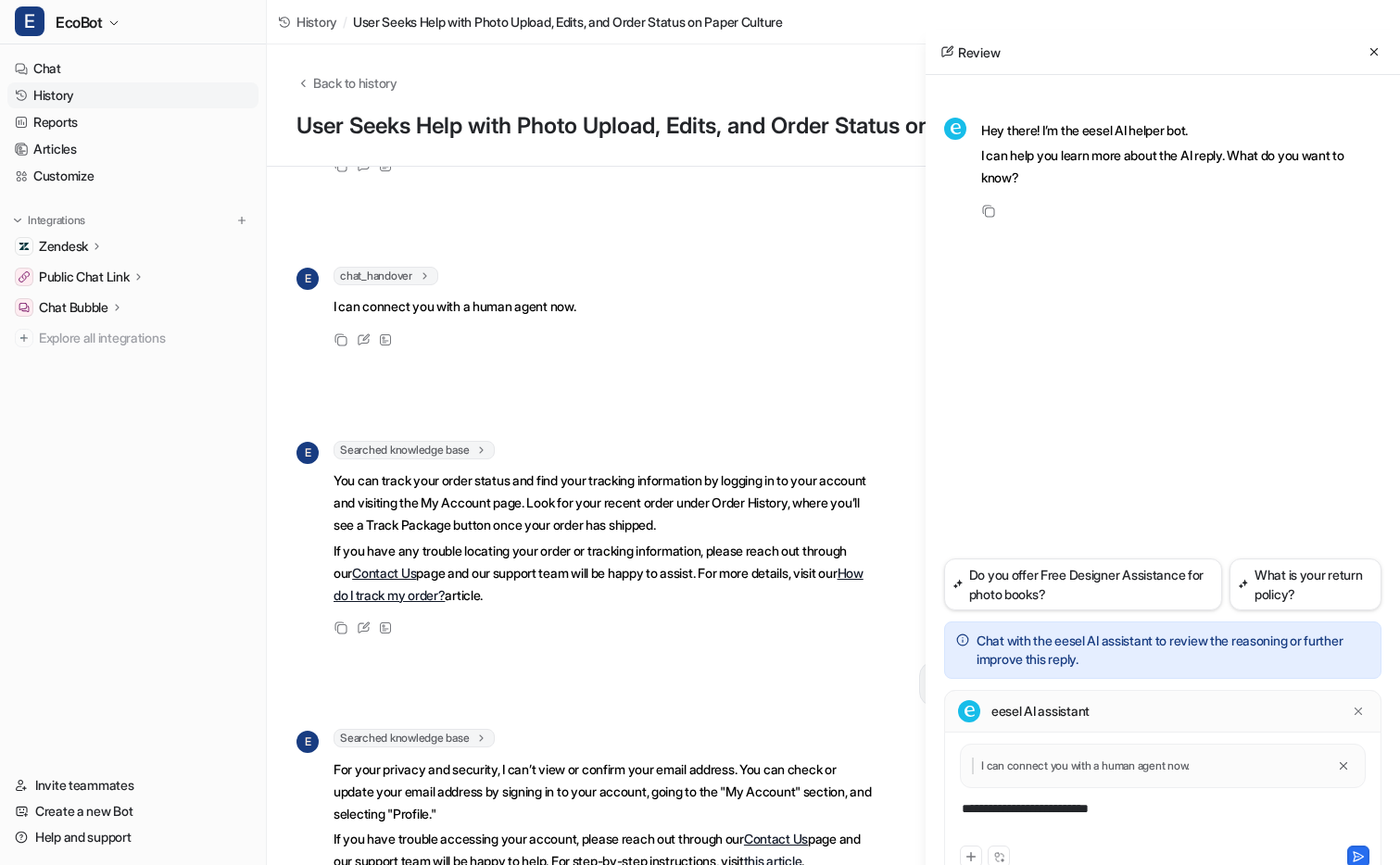
click at [1182, 802] on div "**********" at bounding box center [1163, 820] width 428 height 43
click at [1183, 807] on div "**********" at bounding box center [1163, 820] width 428 height 43
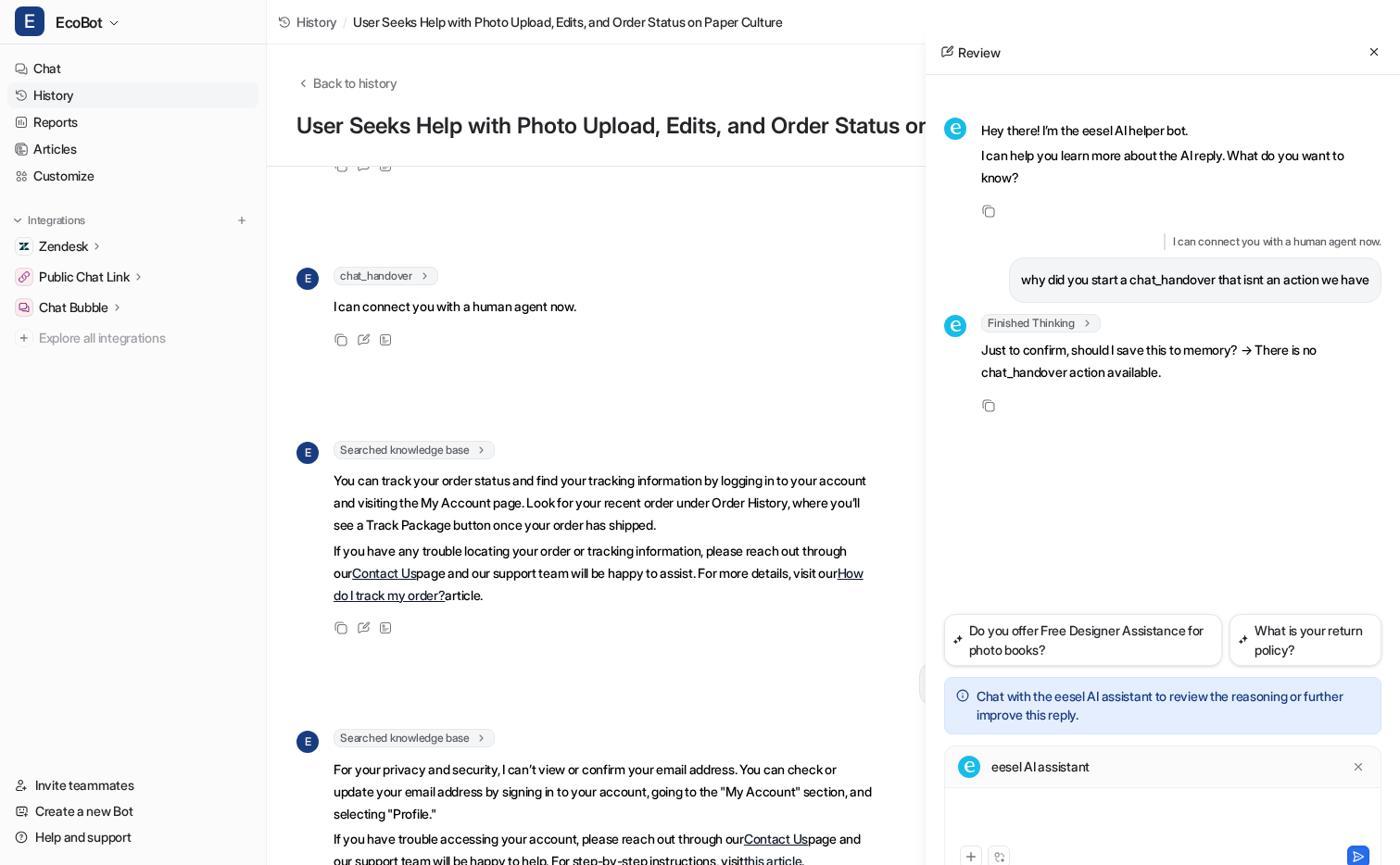
click at [1073, 810] on div at bounding box center [1163, 820] width 428 height 43
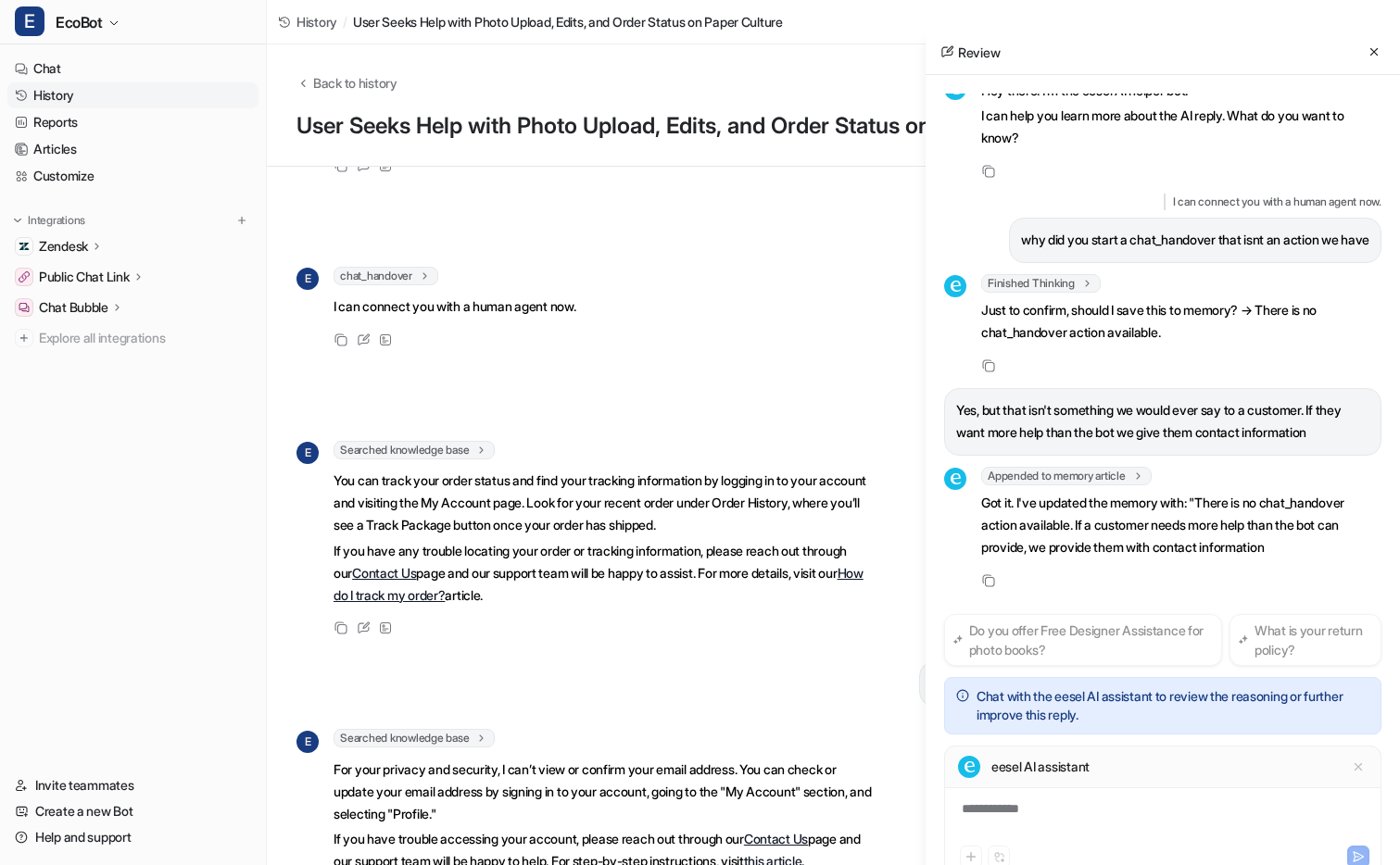
scroll to position [62, 0]
